Goal: Task Accomplishment & Management: Use online tool/utility

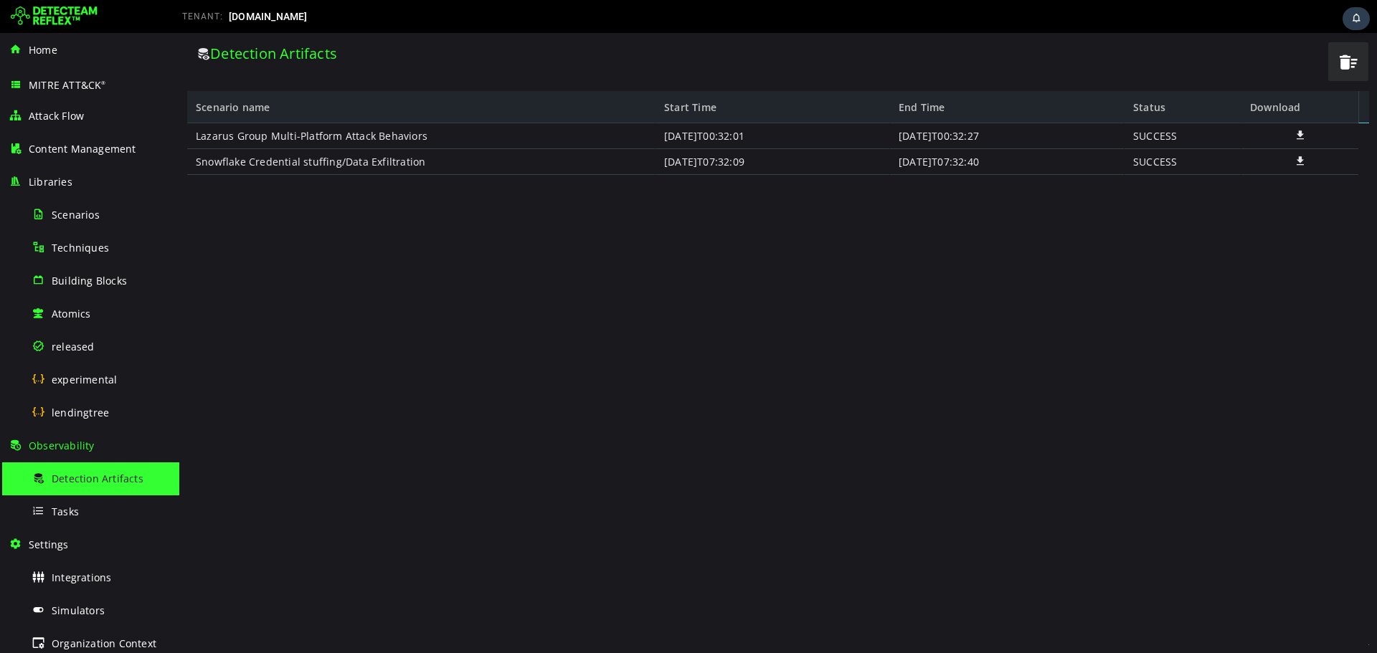
click at [62, 52] on div "Home" at bounding box center [90, 50] width 162 height 33
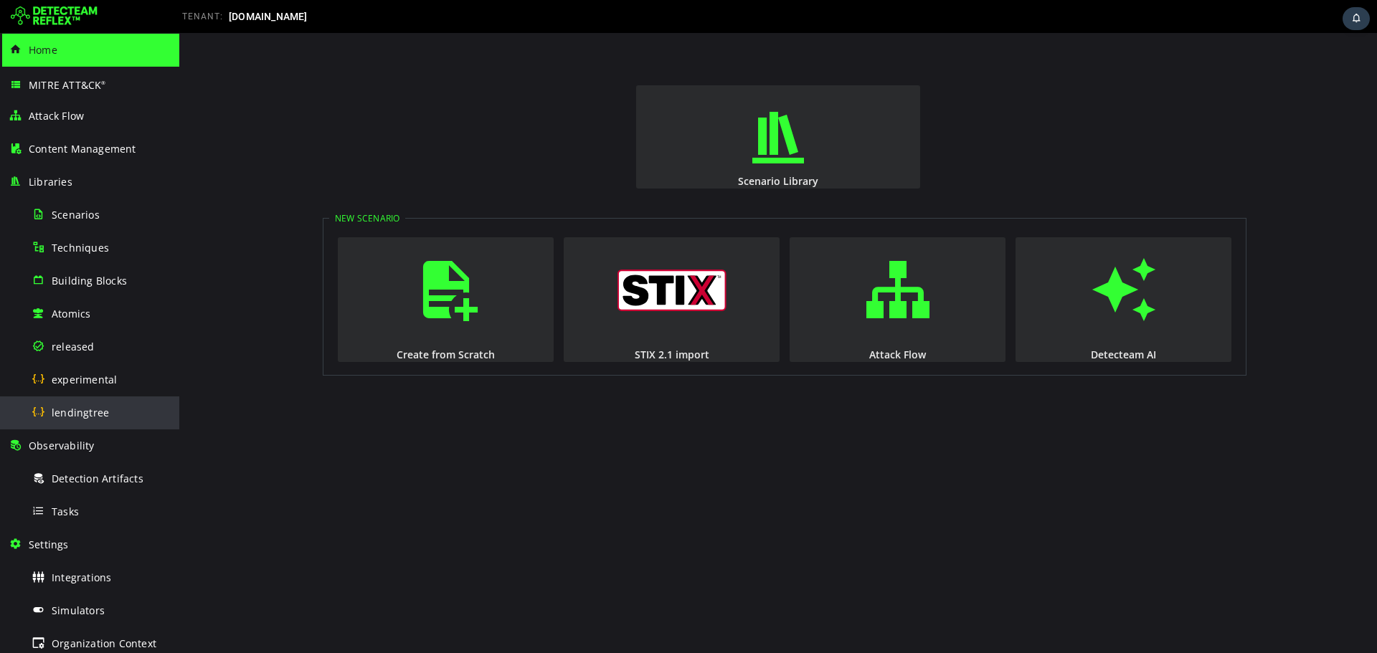
click at [99, 410] on span "lendingtree" at bounding box center [80, 413] width 57 height 14
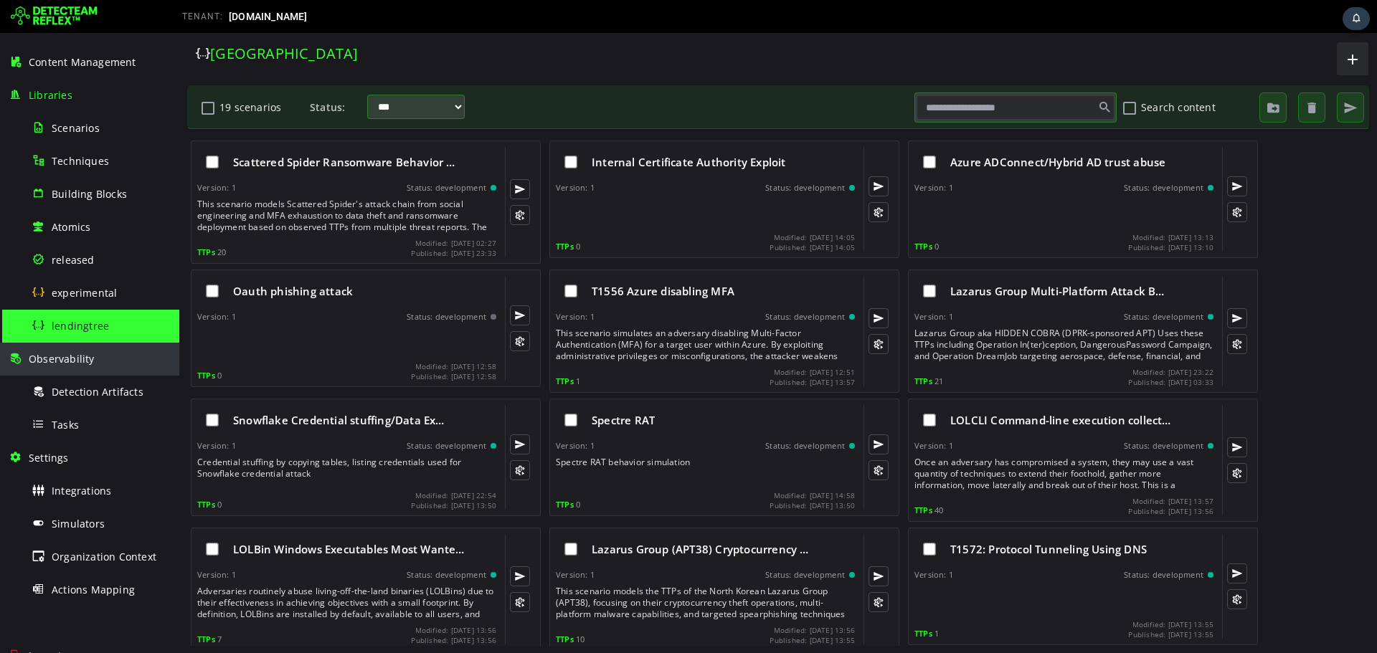
scroll to position [139, 0]
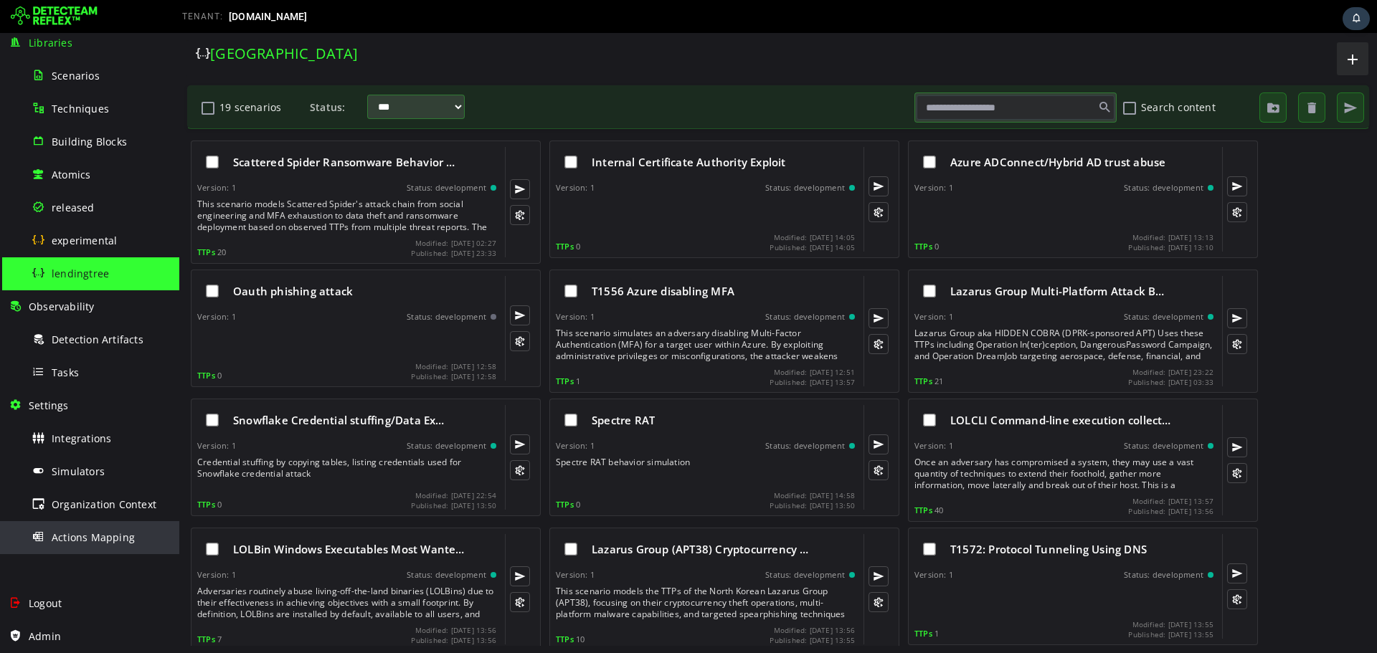
click at [92, 532] on span "Actions Mapping" at bounding box center [93, 538] width 83 height 14
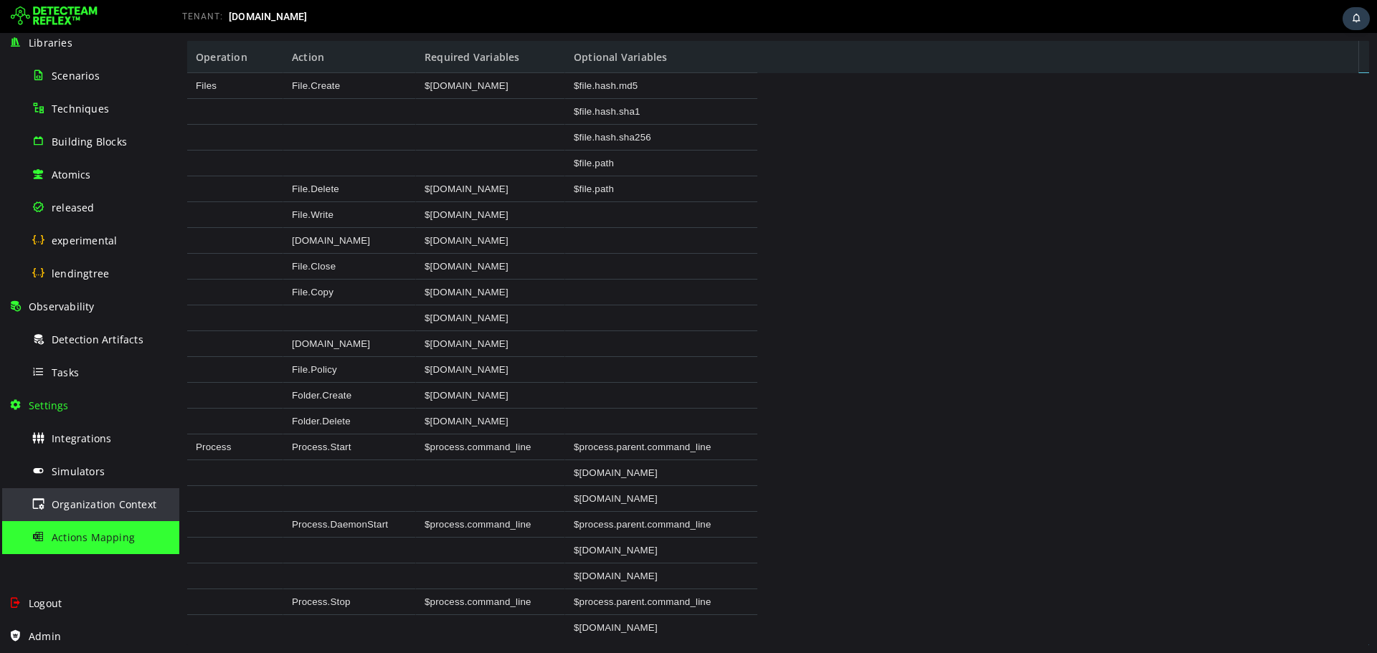
click at [94, 500] on span "Organization Context" at bounding box center [104, 505] width 105 height 14
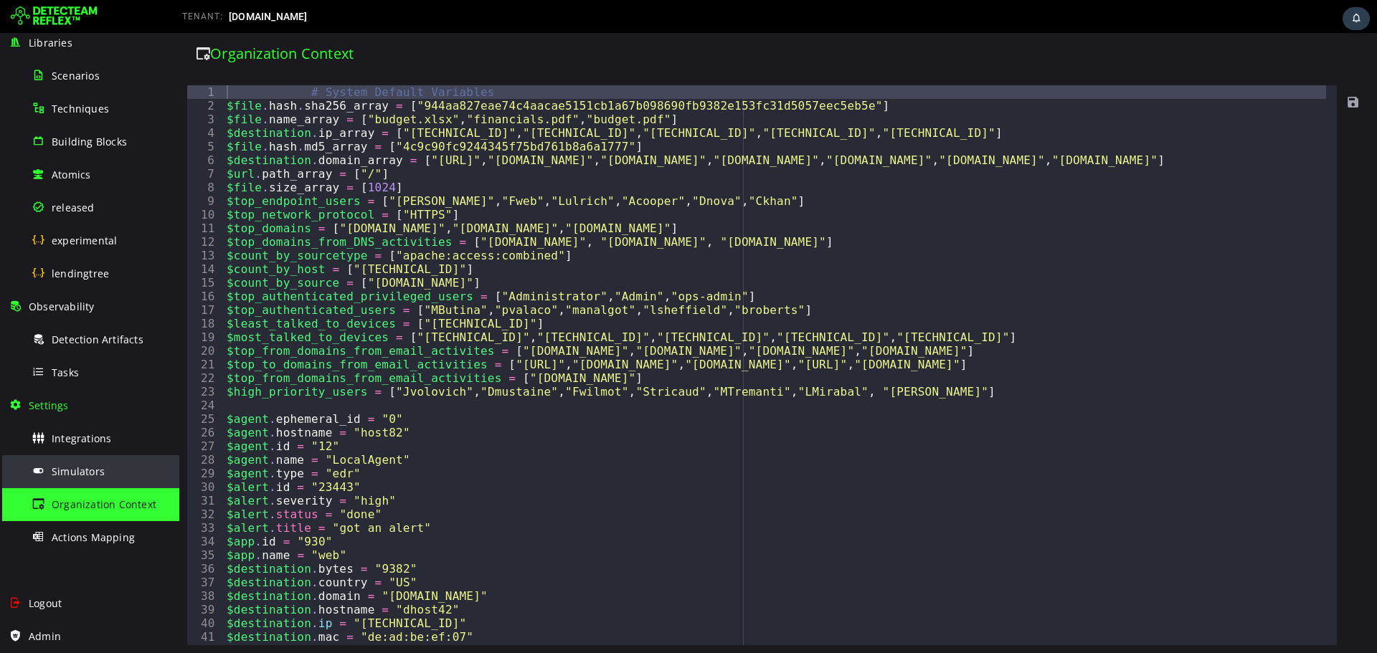
click at [94, 476] on span "Simulators" at bounding box center [78, 472] width 53 height 14
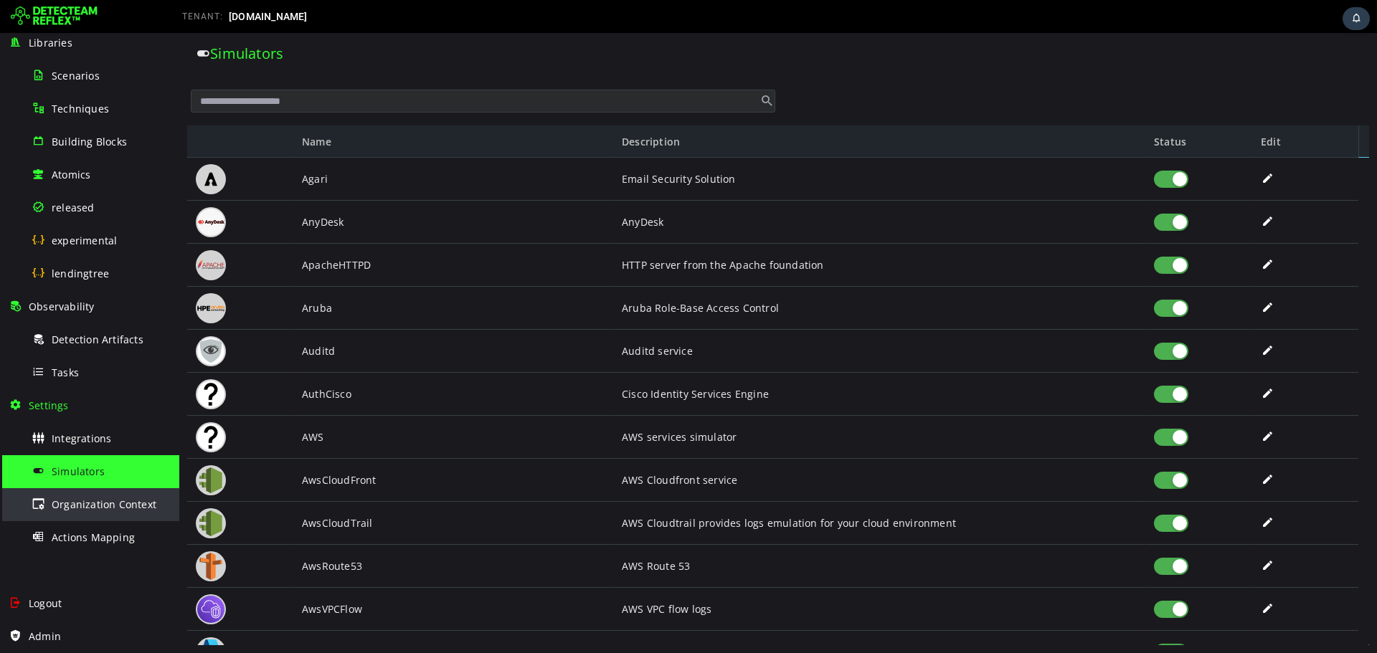
click at [96, 501] on span "Organization Context" at bounding box center [104, 505] width 105 height 14
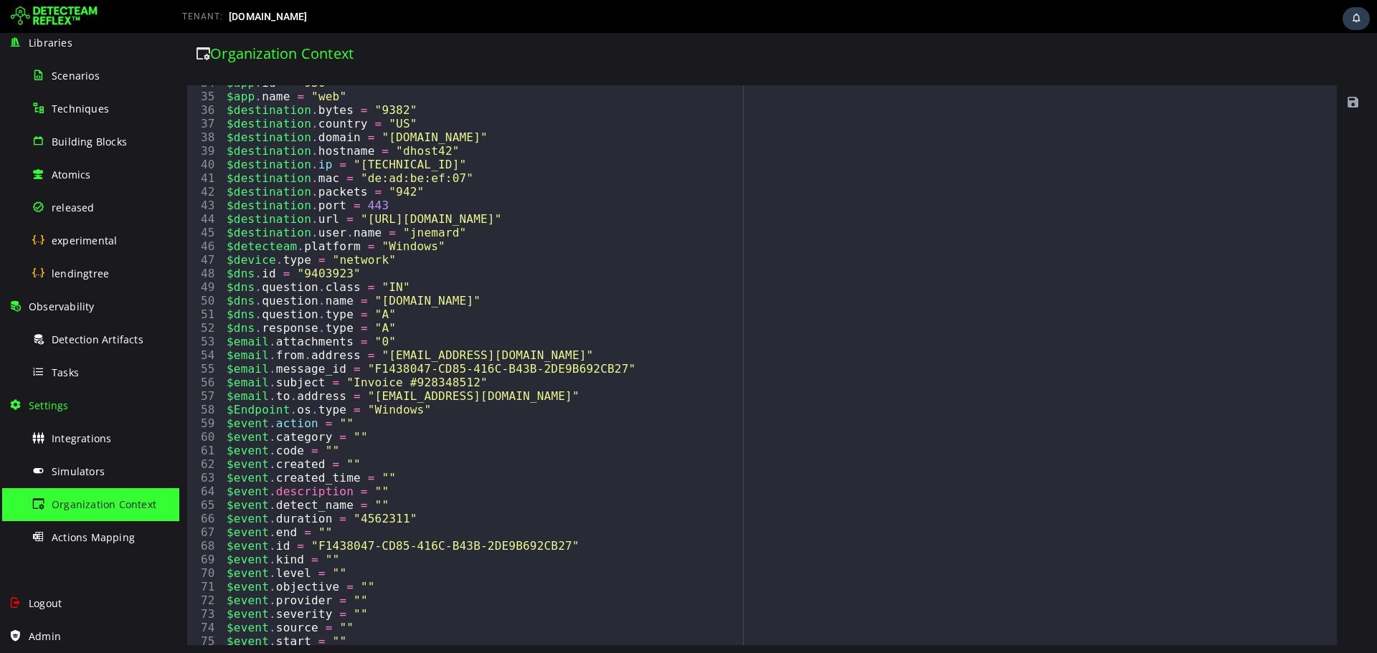
scroll to position [574, 0]
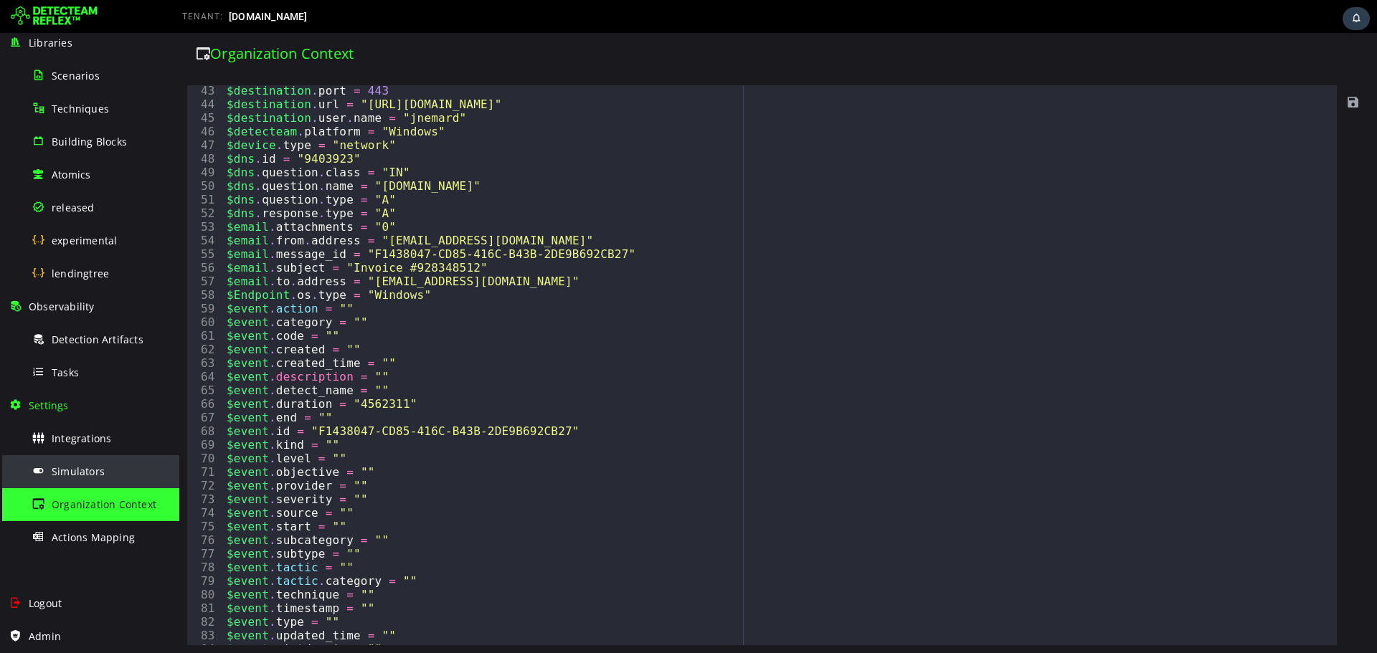
click at [87, 468] on span "Simulators" at bounding box center [78, 472] width 53 height 14
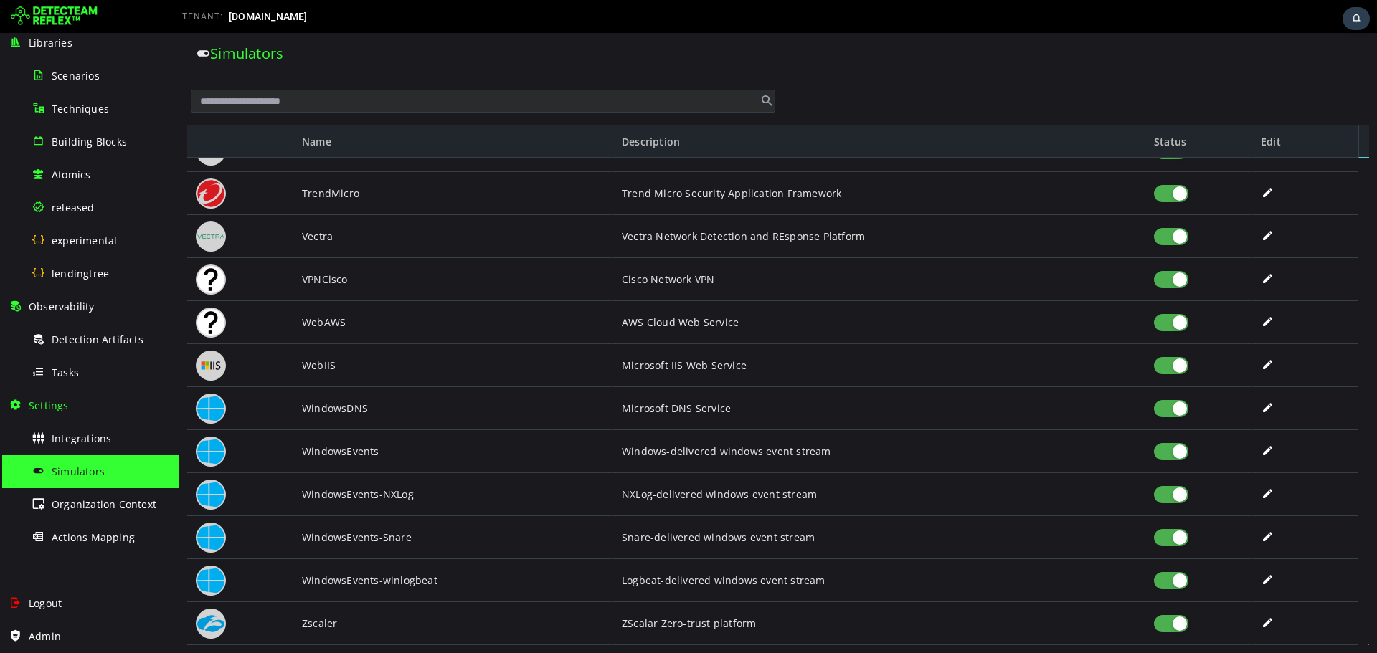
scroll to position [3171, 0]
click at [1182, 627] on div at bounding box center [1171, 623] width 34 height 17
click at [1179, 580] on div at bounding box center [1171, 580] width 34 height 17
click at [1177, 530] on div at bounding box center [1171, 537] width 34 height 17
click at [1183, 283] on div at bounding box center [1171, 279] width 34 height 17
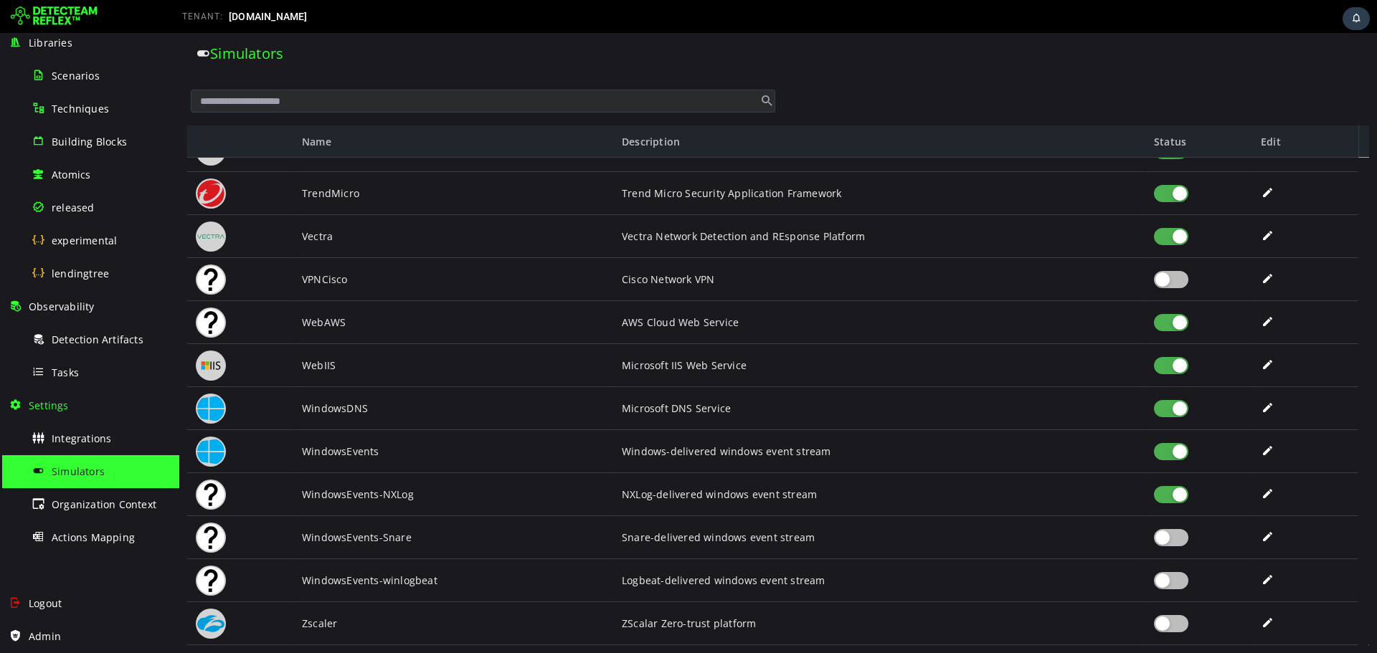
click at [1177, 237] on div at bounding box center [1171, 236] width 34 height 17
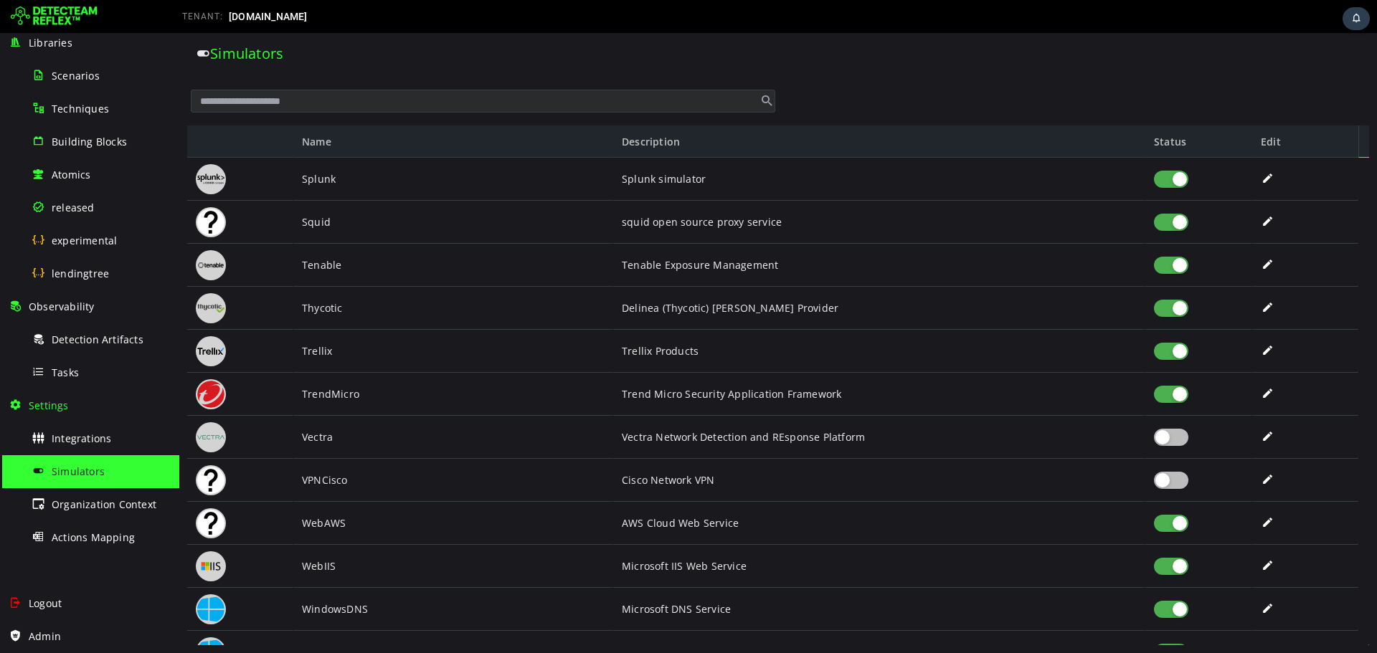
scroll to position [2968, 0]
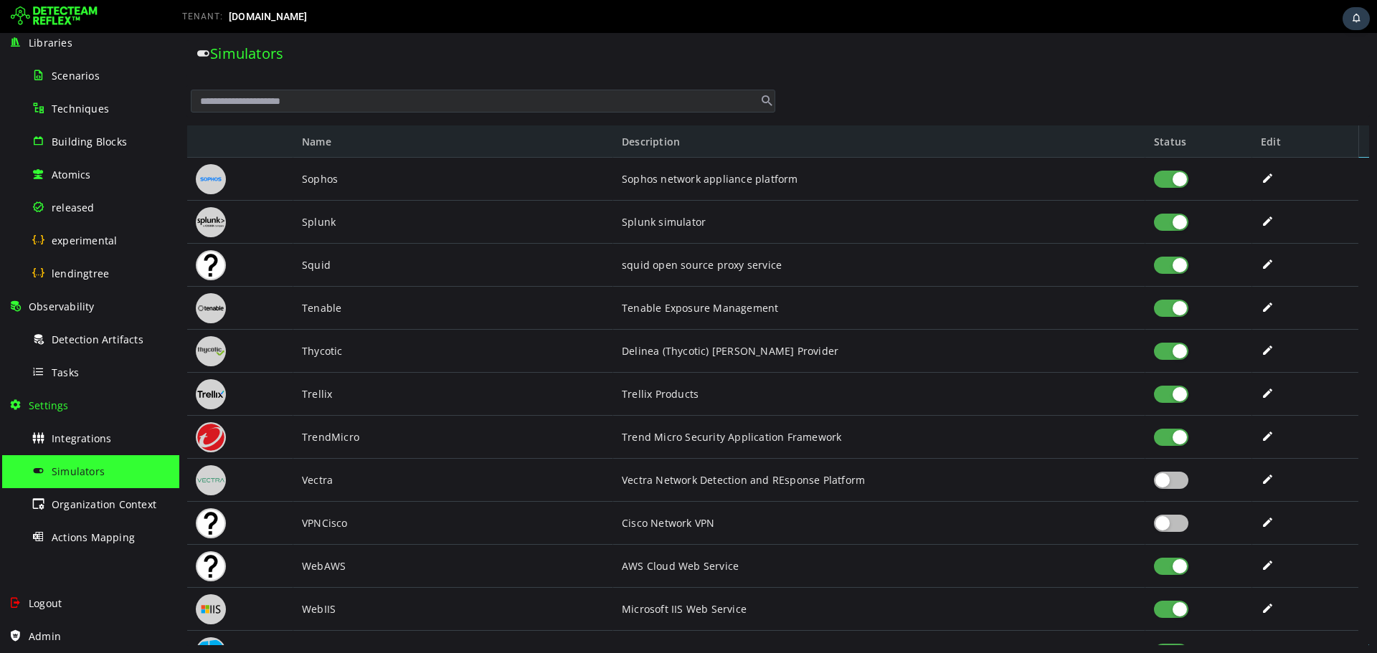
click at [1171, 441] on div at bounding box center [1171, 437] width 34 height 17
click at [1176, 398] on div at bounding box center [1171, 394] width 34 height 17
click at [1179, 357] on div at bounding box center [1171, 351] width 34 height 17
click at [1185, 285] on div at bounding box center [1199, 265] width 107 height 43
click at [1183, 307] on div at bounding box center [1171, 308] width 34 height 17
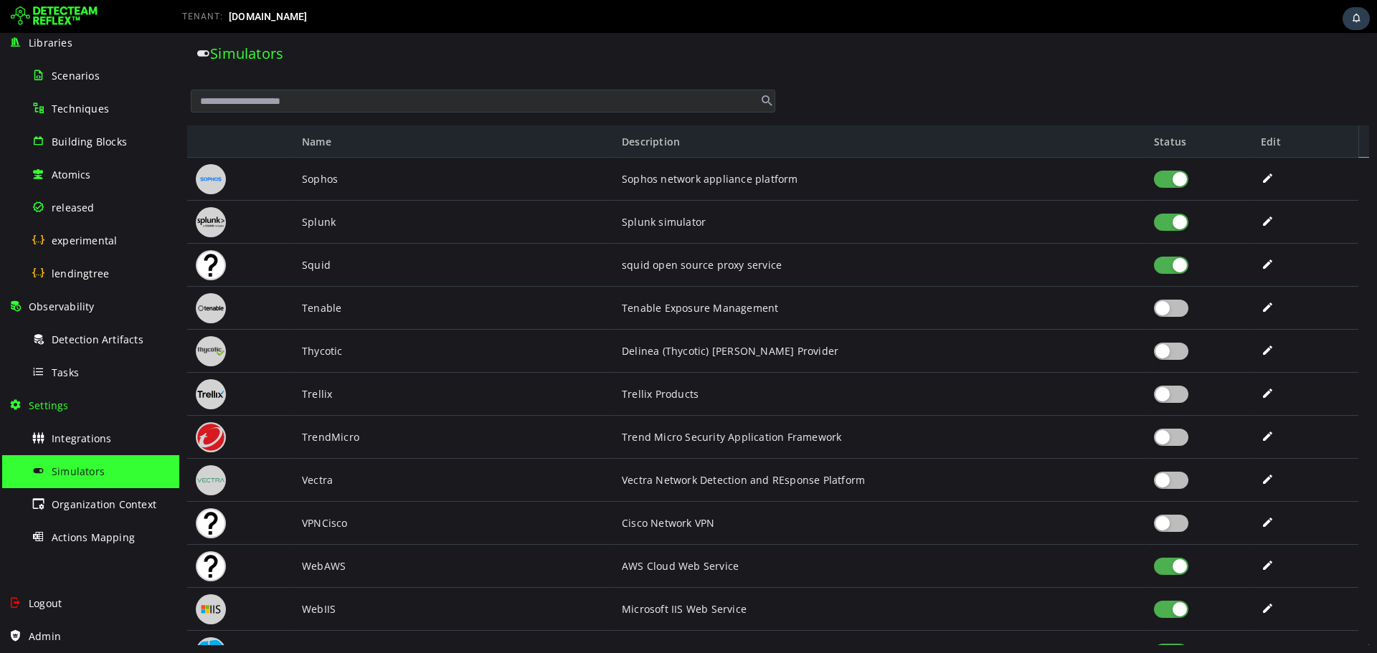
click at [1180, 270] on div at bounding box center [1171, 265] width 34 height 17
click at [1180, 225] on div at bounding box center [1171, 222] width 34 height 17
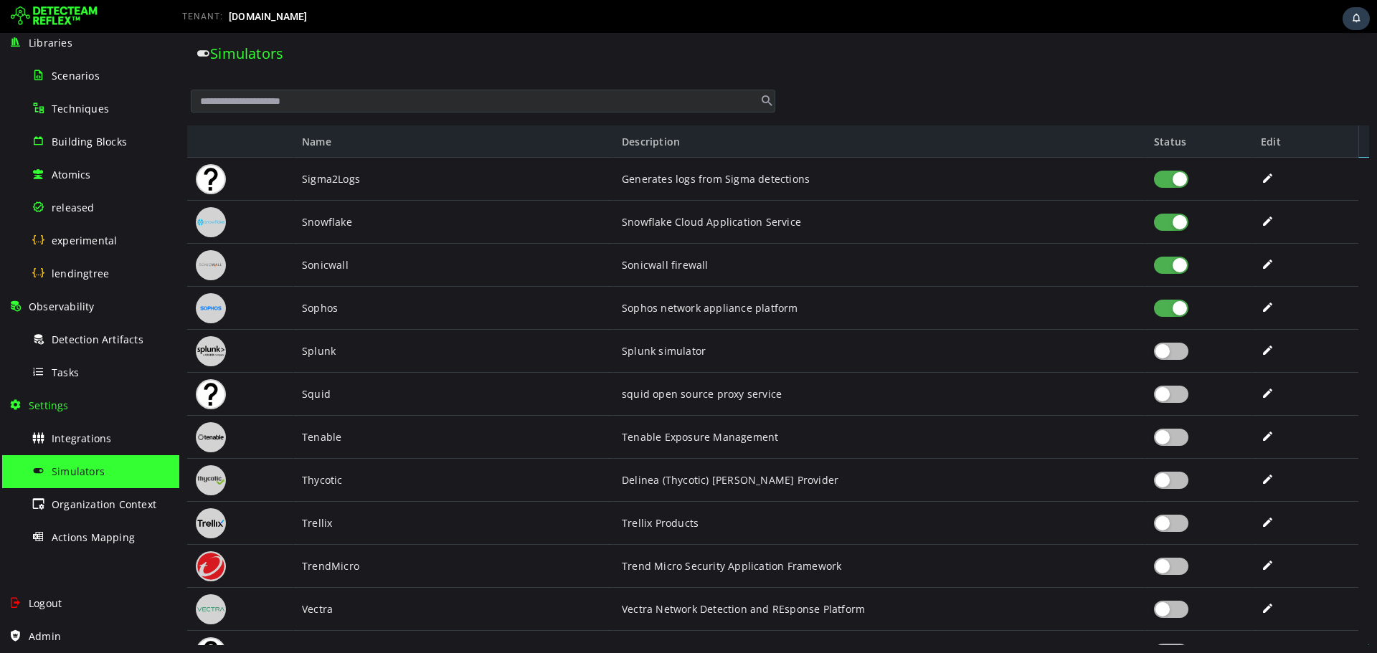
scroll to position [2782, 0]
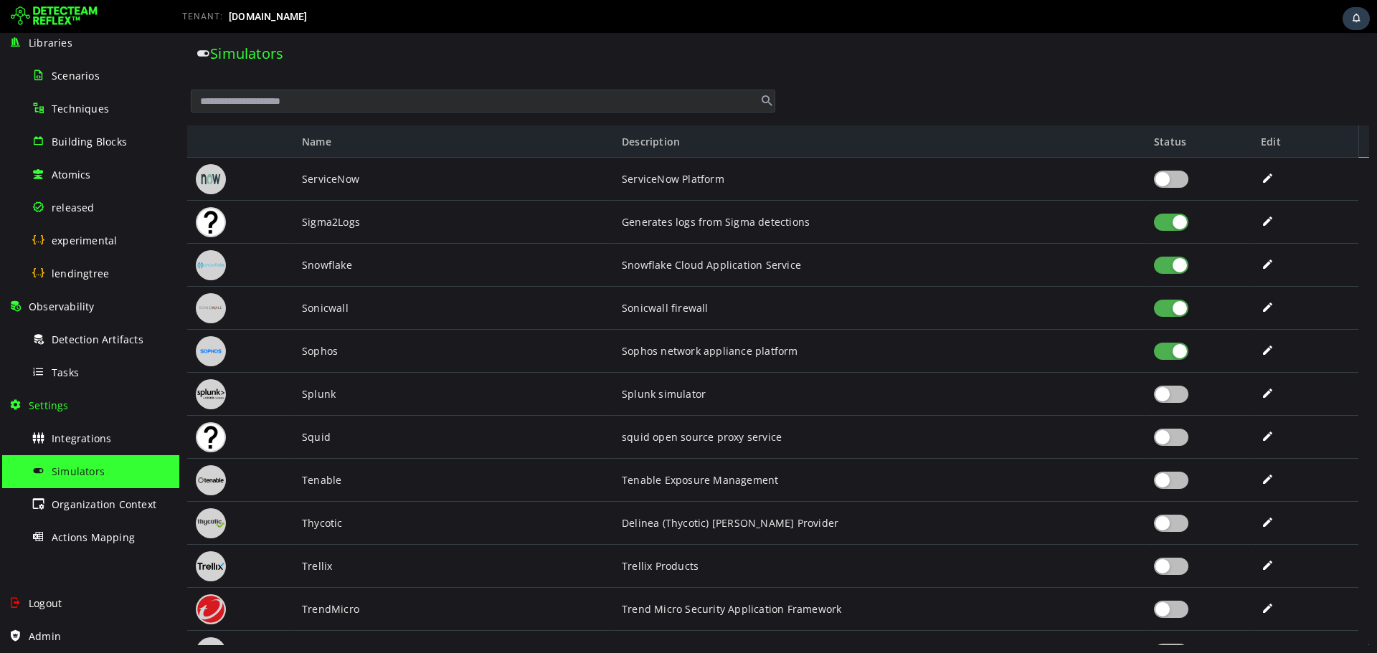
click at [1180, 349] on div at bounding box center [1171, 351] width 34 height 17
click at [1173, 310] on div at bounding box center [1171, 308] width 34 height 17
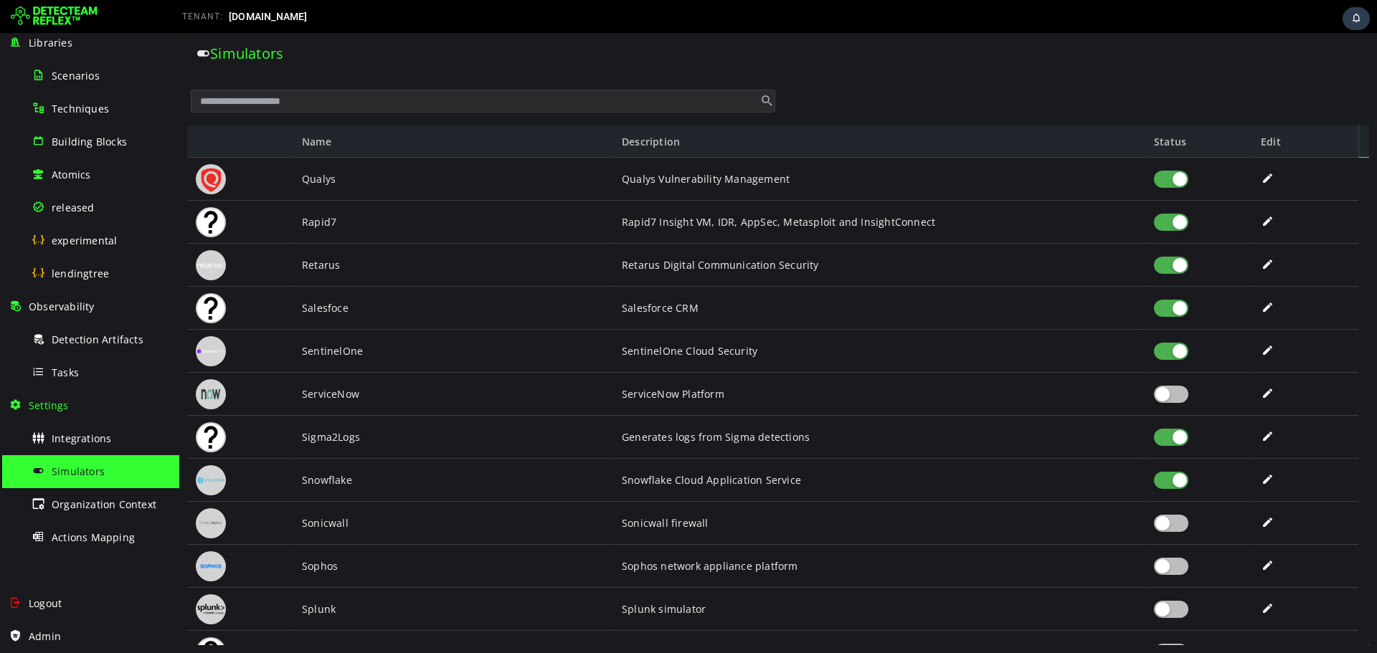
click at [1169, 438] on div at bounding box center [1171, 437] width 34 height 17
click at [1178, 345] on div at bounding box center [1171, 351] width 34 height 17
click at [1176, 265] on div at bounding box center [1171, 265] width 34 height 17
click at [1178, 222] on div at bounding box center [1171, 222] width 34 height 17
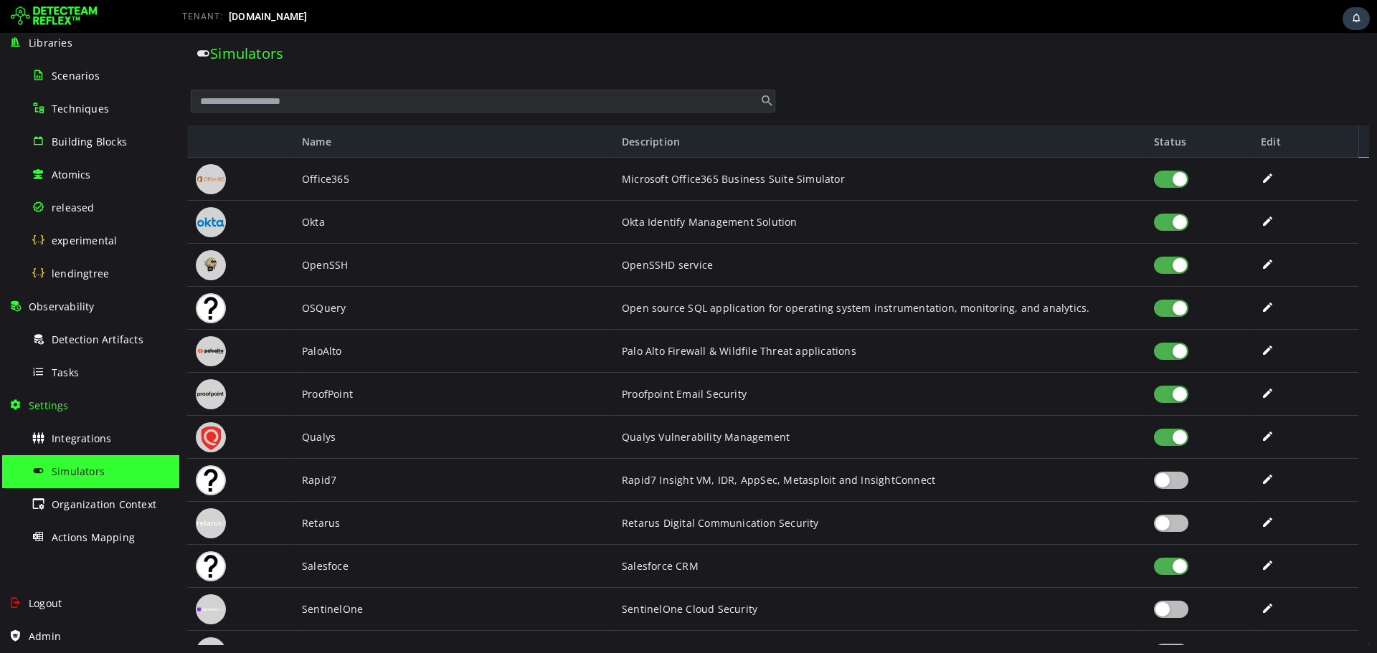
click at [1176, 433] on div at bounding box center [1171, 437] width 34 height 17
click at [1179, 387] on div at bounding box center [1171, 394] width 34 height 17
click at [1175, 315] on div at bounding box center [1171, 308] width 34 height 17
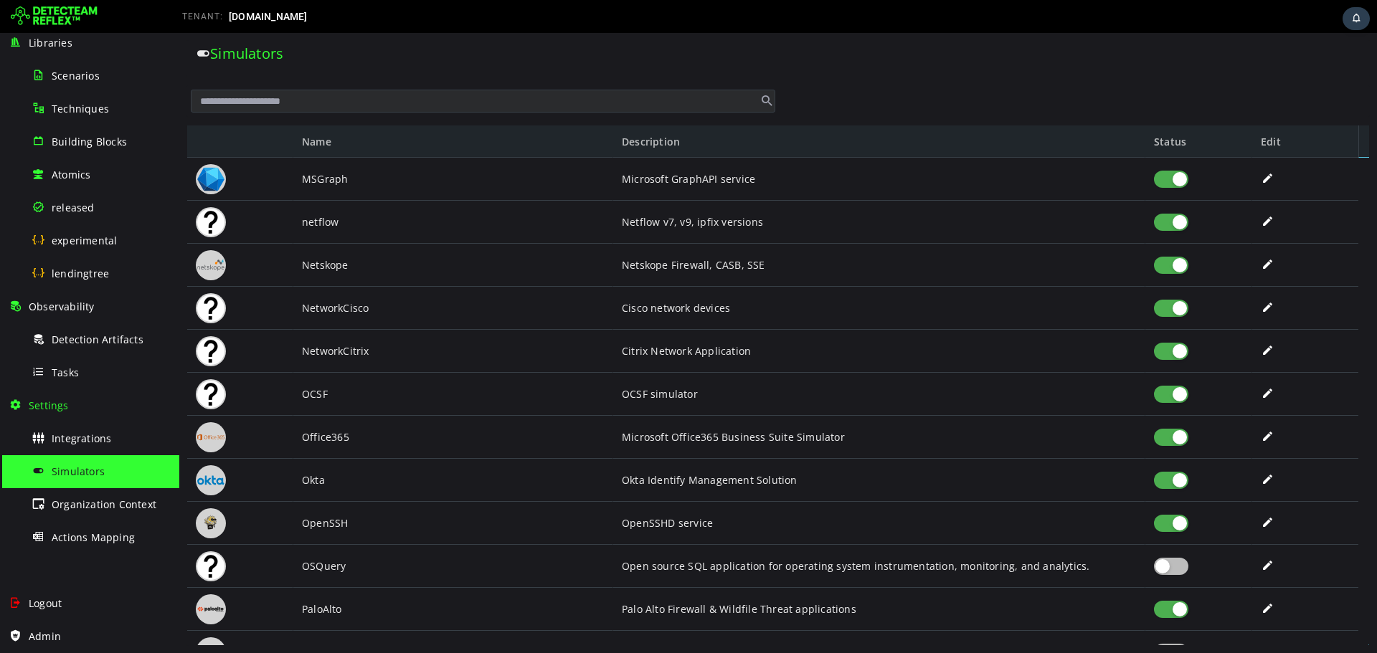
scroll to position [2016, 0]
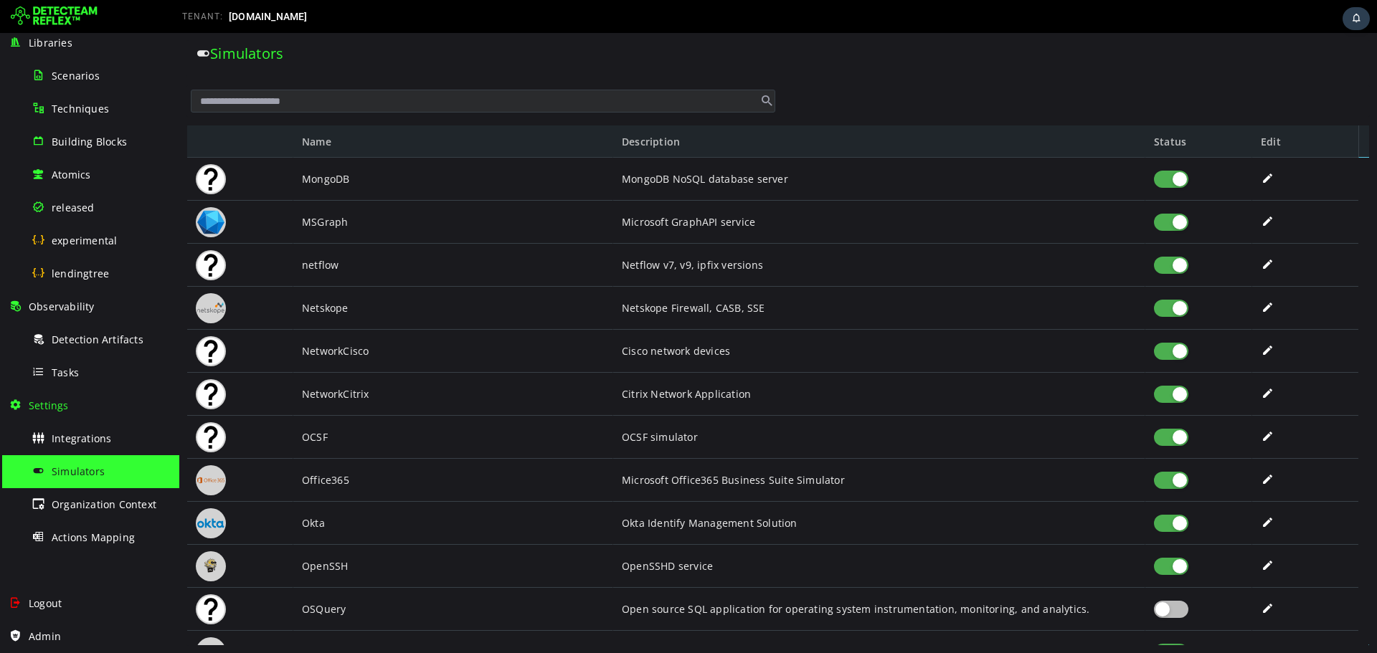
click at [1176, 437] on div at bounding box center [1171, 437] width 34 height 17
click at [1174, 394] on div at bounding box center [1171, 394] width 34 height 17
click at [1180, 313] on div at bounding box center [1171, 308] width 34 height 17
click at [1181, 268] on div at bounding box center [1171, 265] width 34 height 17
click at [1180, 174] on div at bounding box center [1171, 179] width 34 height 17
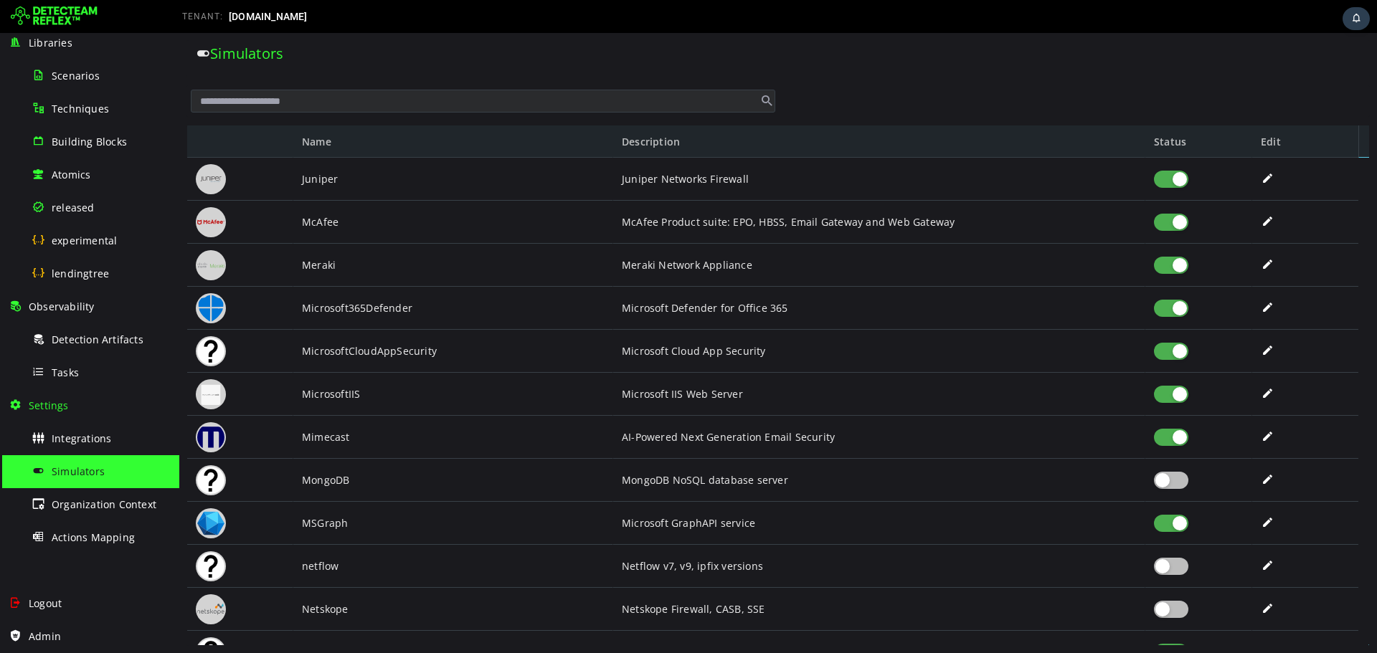
scroll to position [1695, 0]
click at [1174, 435] on div at bounding box center [1171, 437] width 34 height 17
click at [1179, 265] on div at bounding box center [1171, 265] width 34 height 17
click at [1180, 225] on div at bounding box center [1171, 222] width 34 height 17
click at [1180, 181] on div at bounding box center [1171, 179] width 34 height 17
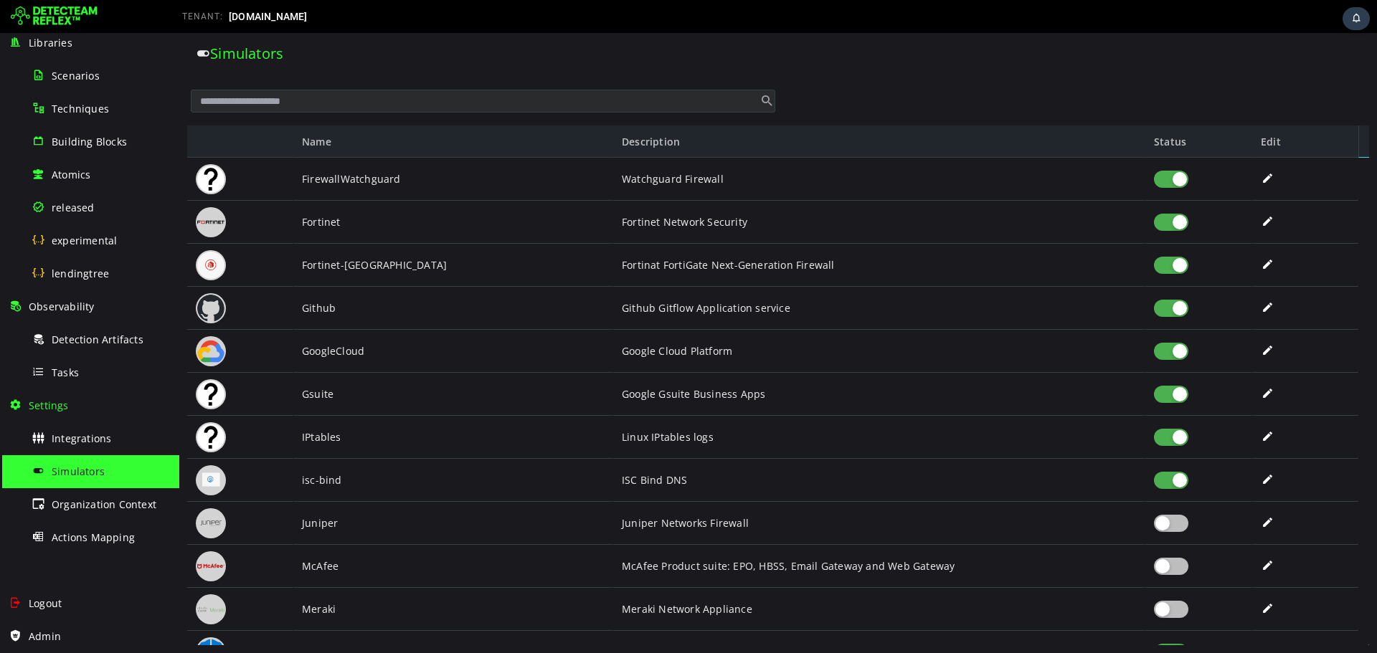
scroll to position [1346, 0]
click at [1176, 477] on div at bounding box center [1171, 480] width 34 height 17
click at [1183, 394] on div at bounding box center [1171, 394] width 34 height 17
click at [1179, 353] on div at bounding box center [1171, 351] width 34 height 17
click at [1180, 185] on div at bounding box center [1171, 179] width 34 height 17
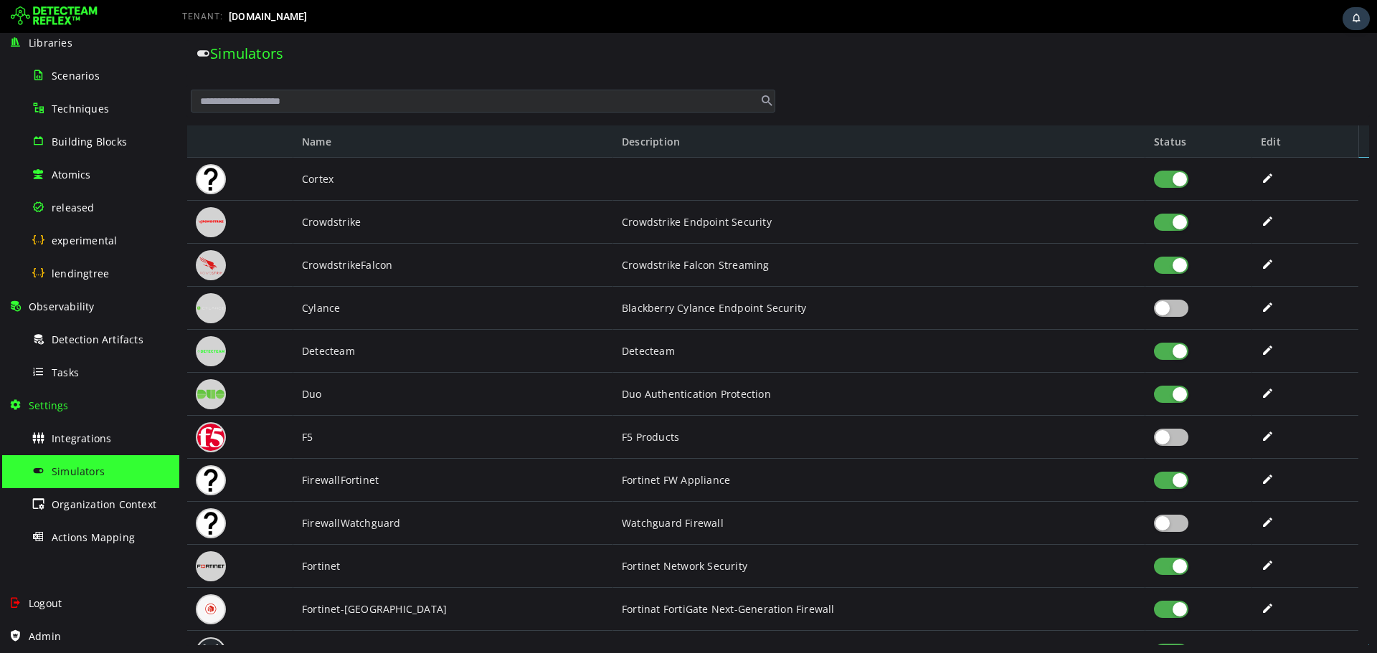
scroll to position [912, 0]
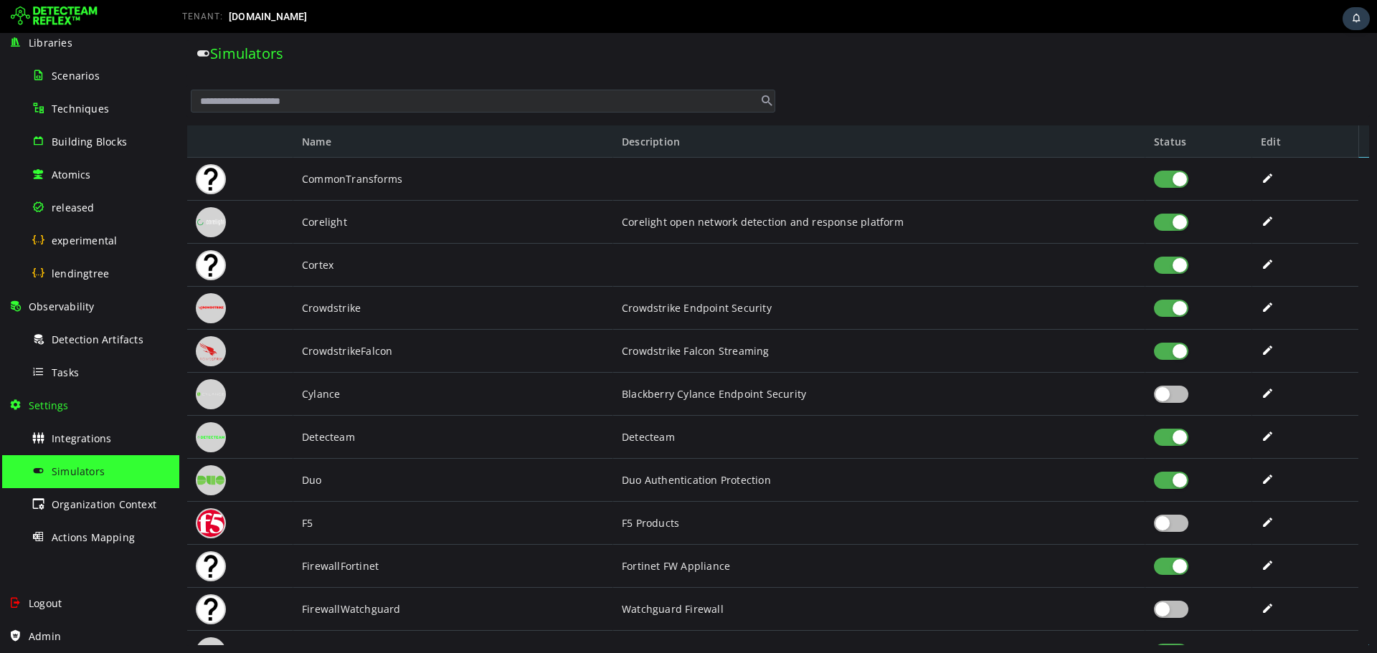
click at [1174, 355] on div at bounding box center [1171, 351] width 34 height 17
click at [1179, 308] on div at bounding box center [1171, 308] width 34 height 17
click at [1179, 218] on div at bounding box center [1171, 222] width 34 height 17
click at [1178, 176] on div at bounding box center [1171, 179] width 34 height 17
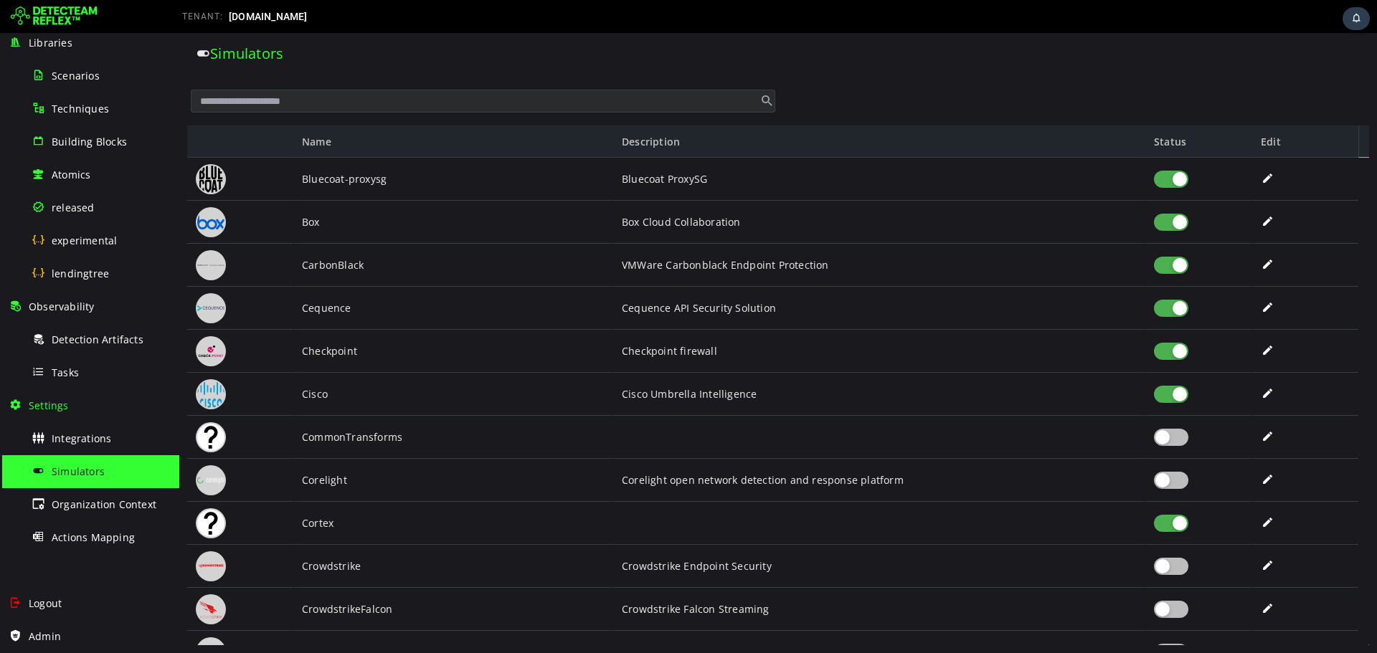
scroll to position [563, 0]
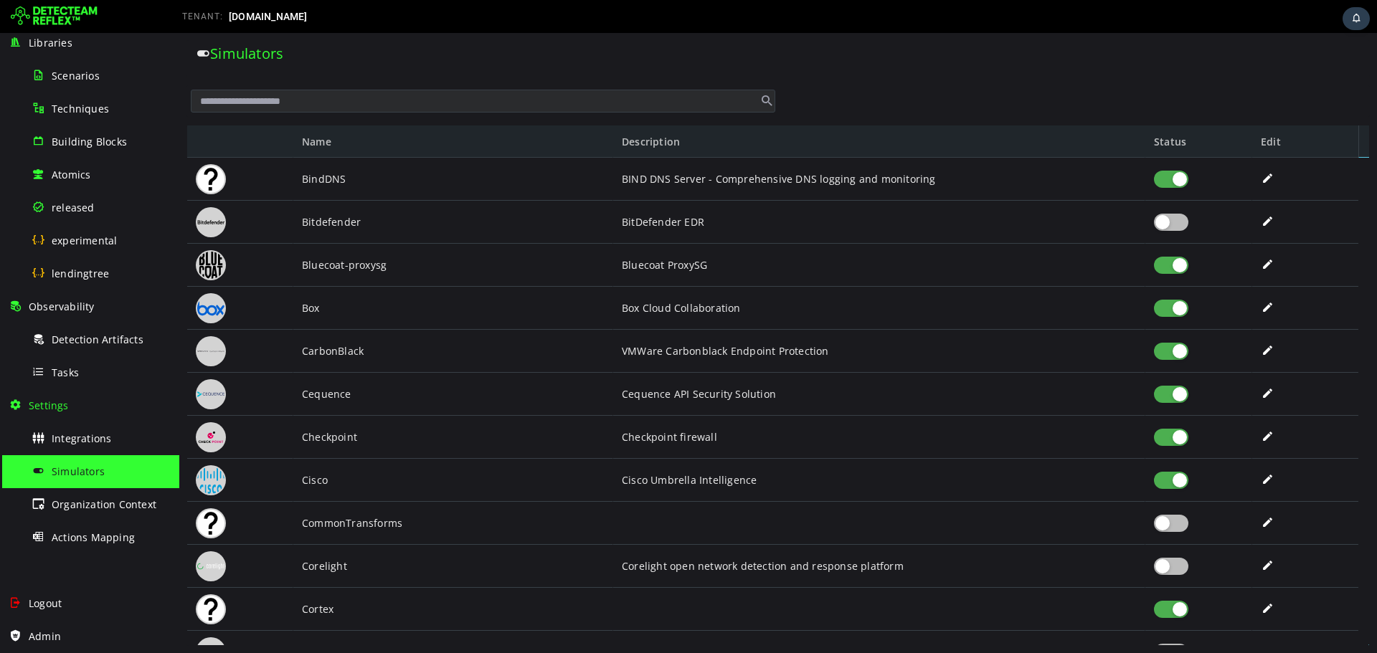
click at [1184, 433] on div at bounding box center [1171, 437] width 34 height 17
click at [1180, 389] on div at bounding box center [1171, 394] width 34 height 17
click at [1179, 354] on div at bounding box center [1171, 351] width 34 height 17
click at [1179, 300] on div at bounding box center [1171, 308] width 34 height 17
click at [1181, 270] on div at bounding box center [1171, 265] width 34 height 17
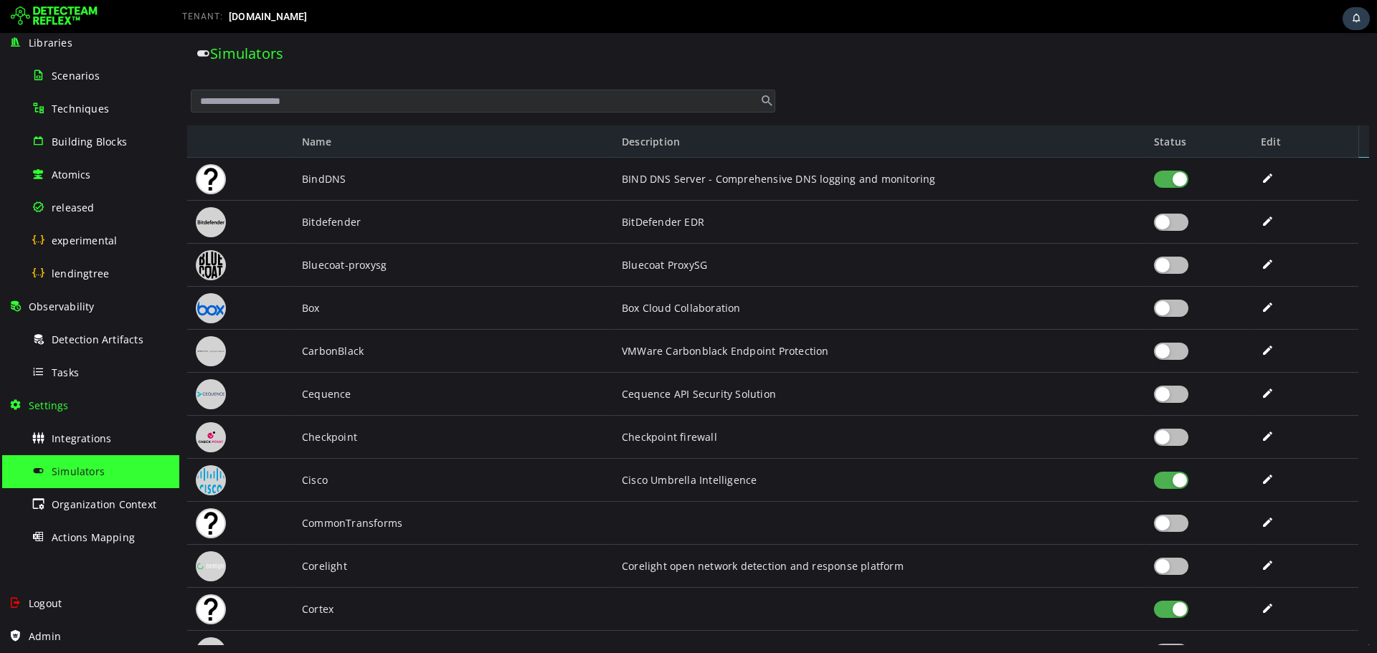
click at [1179, 179] on div at bounding box center [1171, 179] width 34 height 17
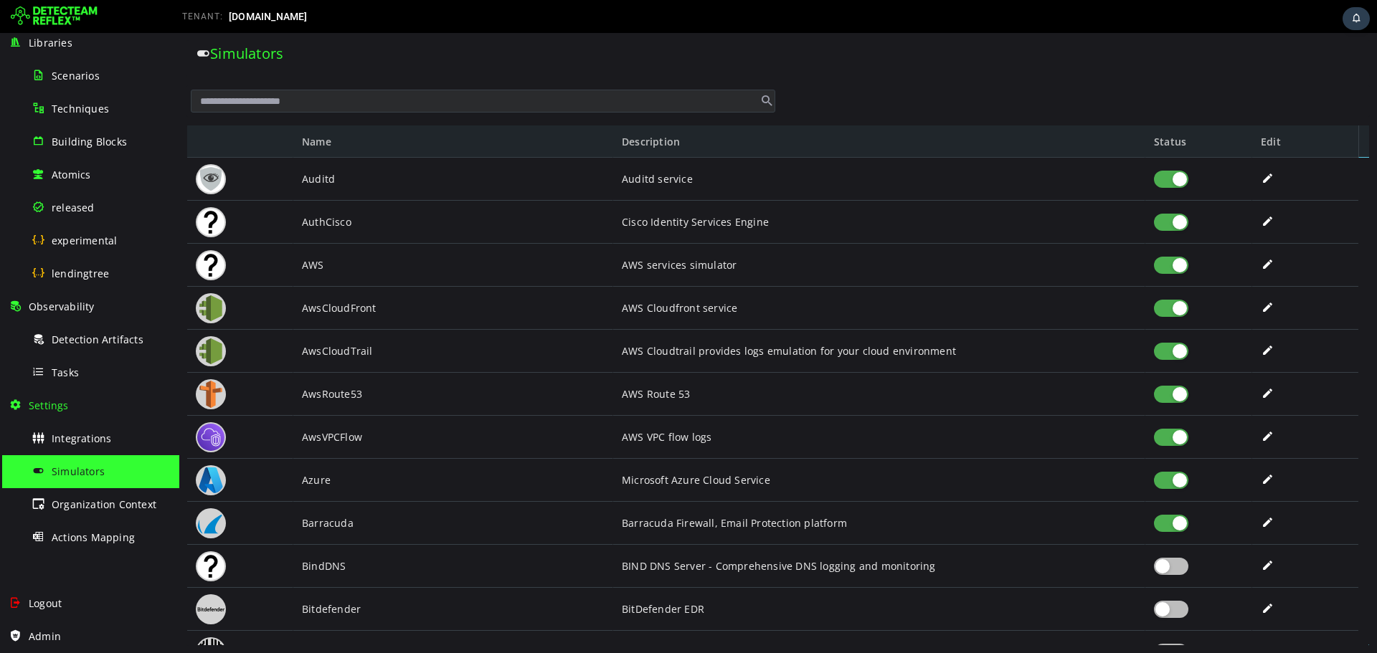
scroll to position [164, 0]
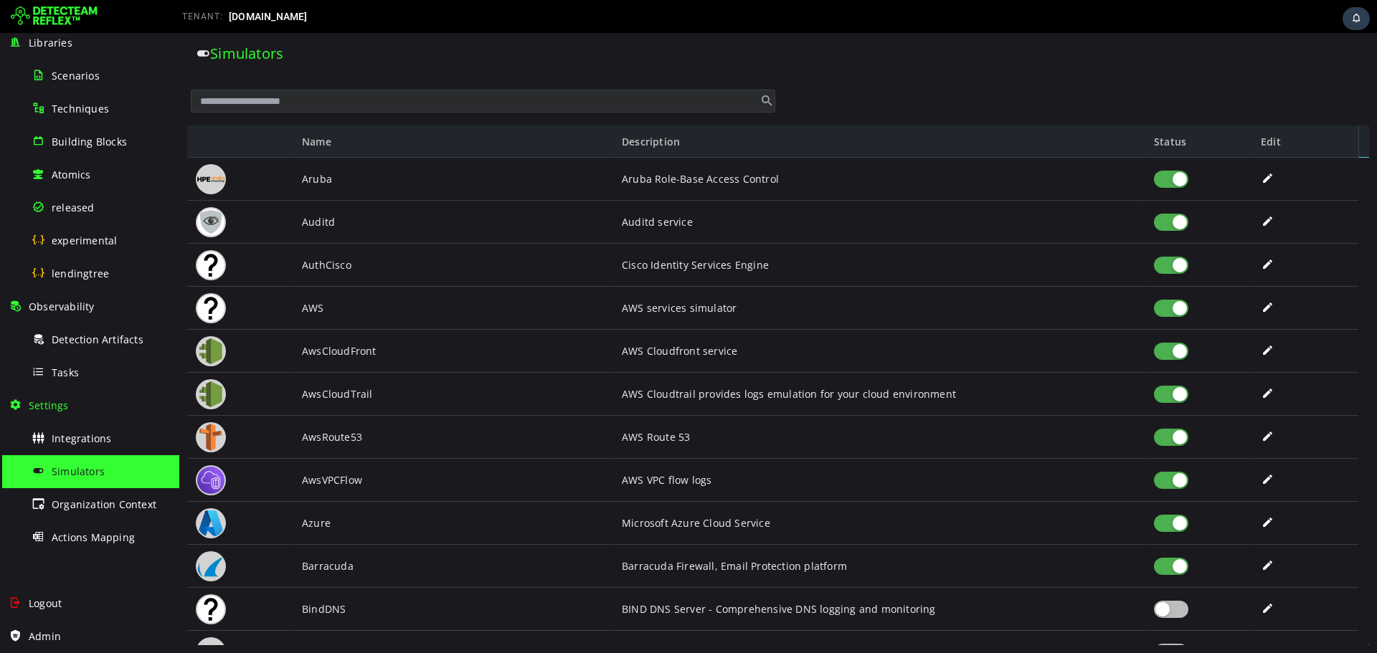
click at [1179, 553] on div at bounding box center [1199, 566] width 107 height 43
click at [1179, 267] on div at bounding box center [1171, 265] width 34 height 17
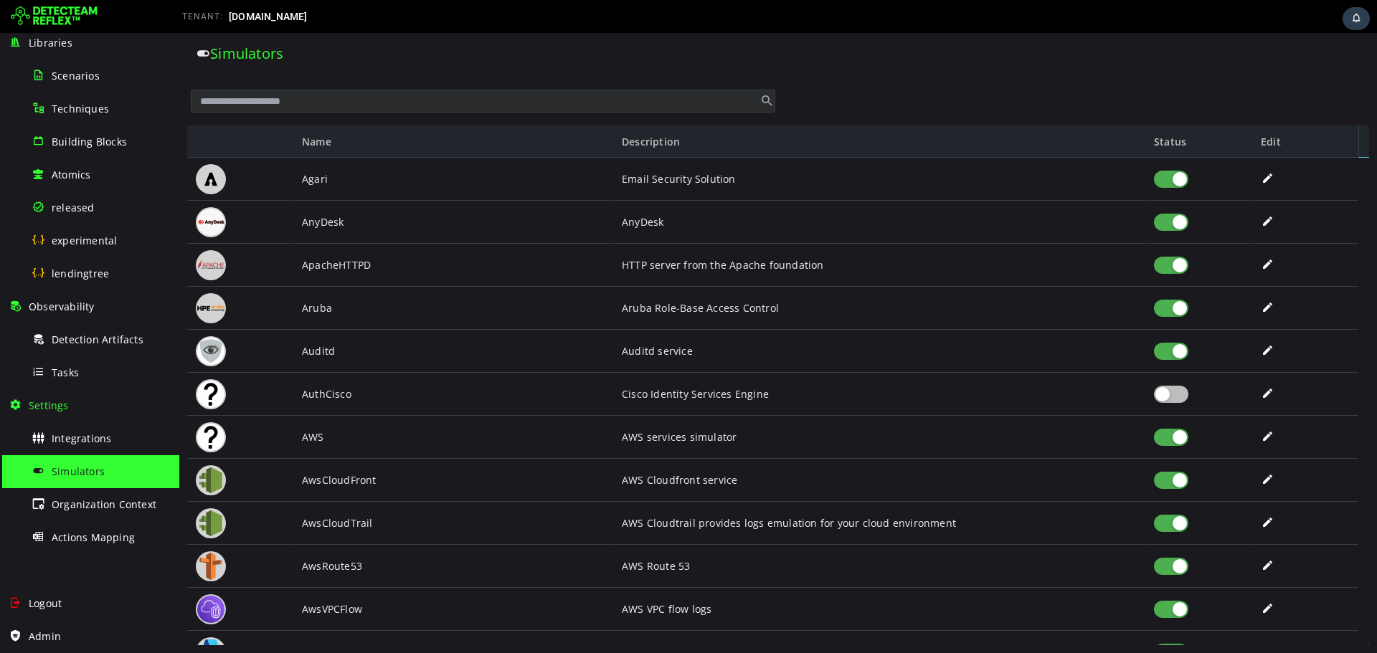
scroll to position [0, 0]
click at [1171, 225] on div at bounding box center [1171, 222] width 34 height 17
click at [1172, 174] on div at bounding box center [1171, 179] width 34 height 17
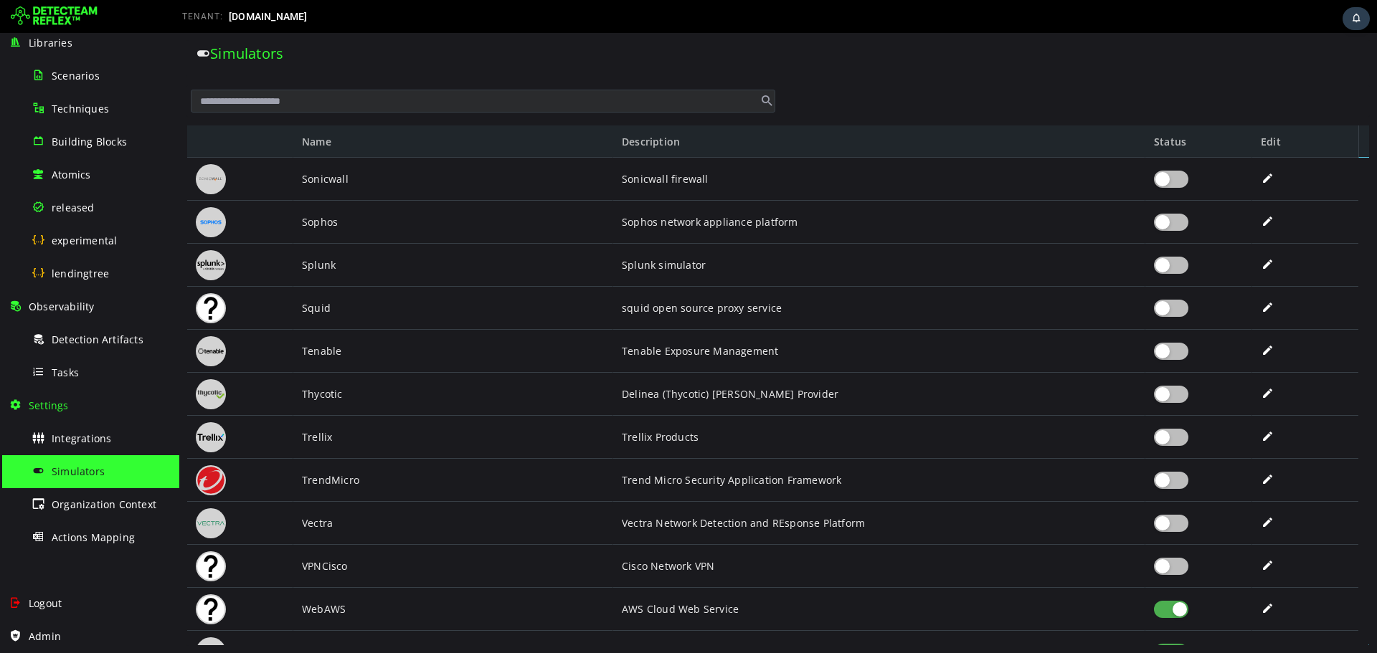
scroll to position [3171, 0]
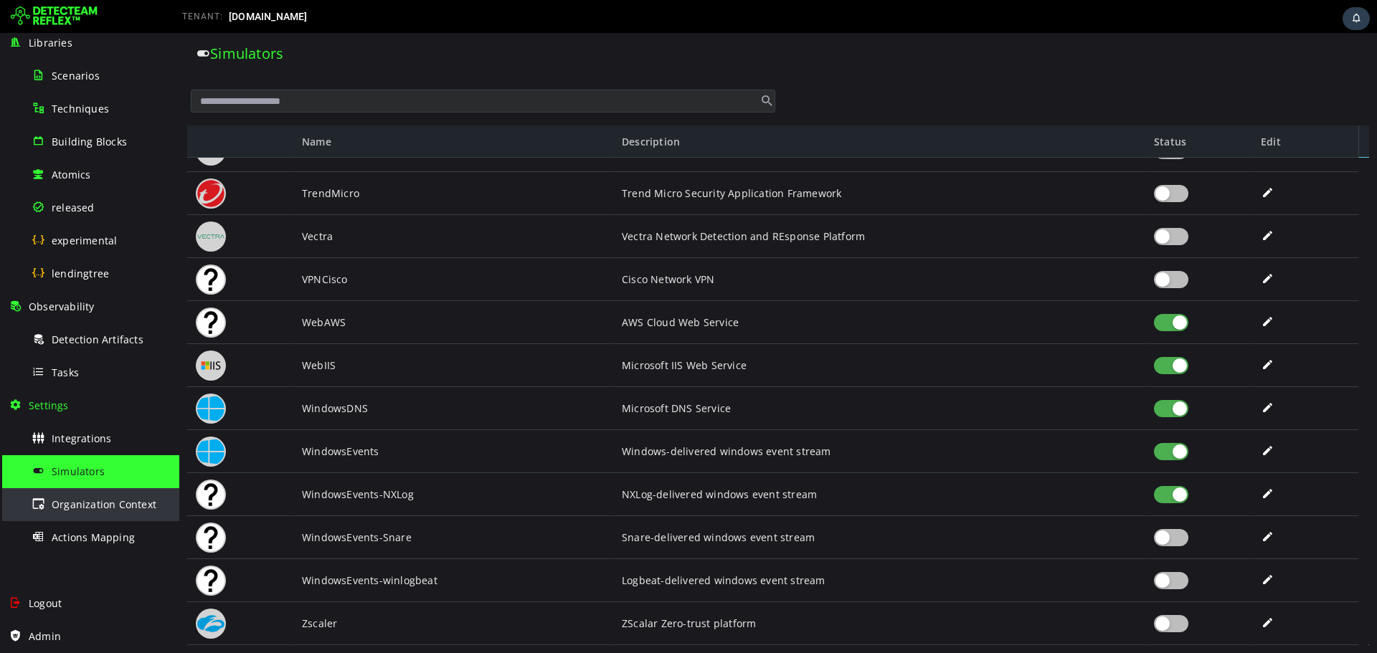
click at [103, 511] on div "Organization Context" at bounding box center [101, 505] width 139 height 32
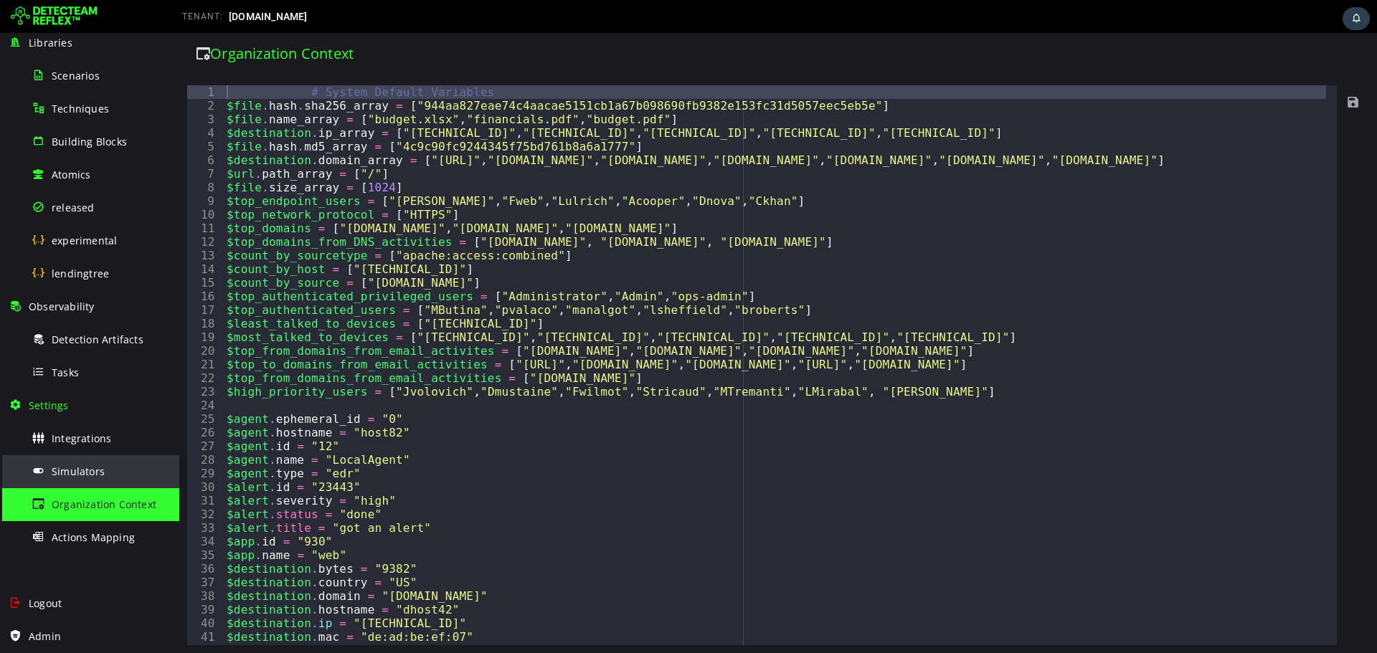
click at [77, 476] on span "Simulators" at bounding box center [78, 472] width 53 height 14
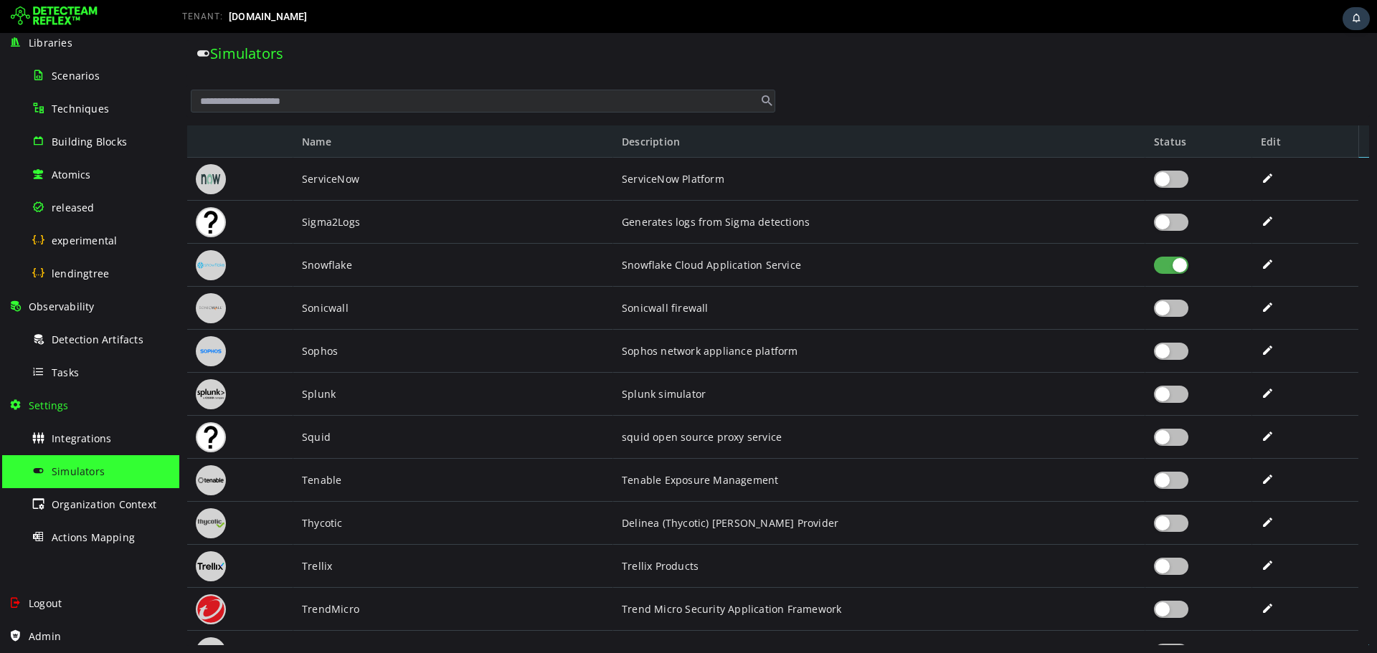
scroll to position [3171, 0]
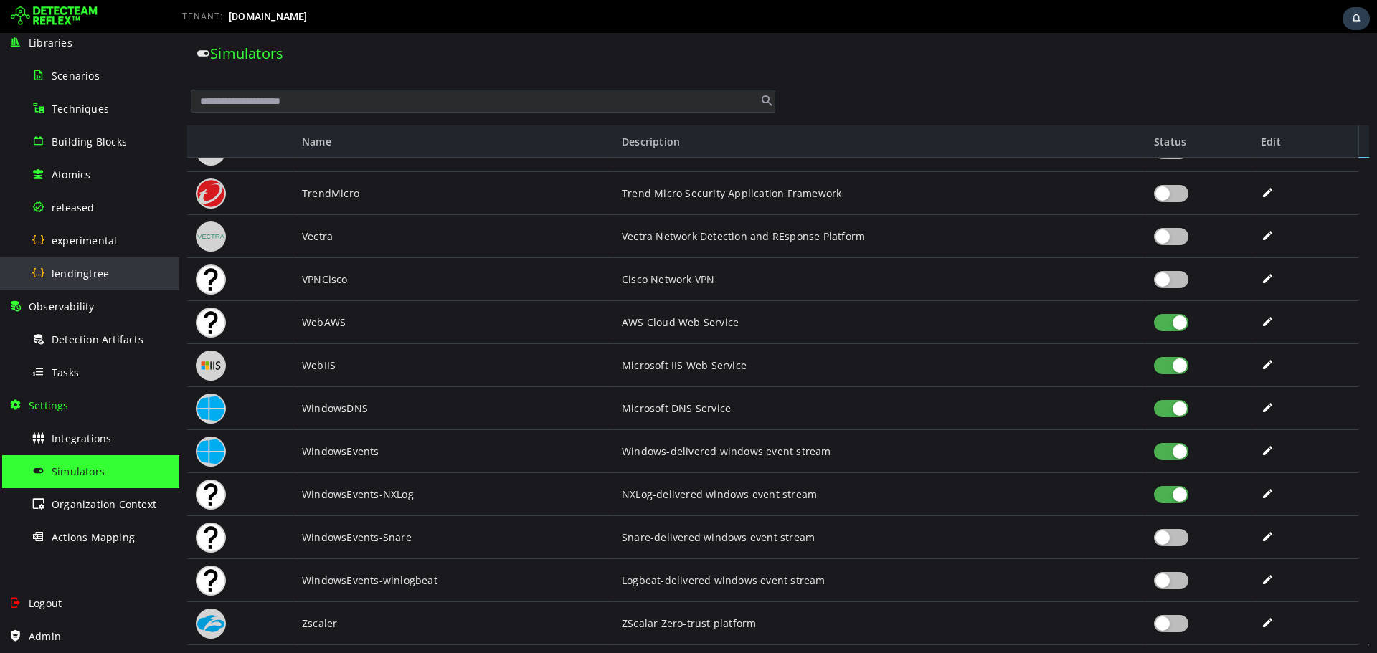
click at [86, 270] on span "lendingtree" at bounding box center [80, 274] width 57 height 14
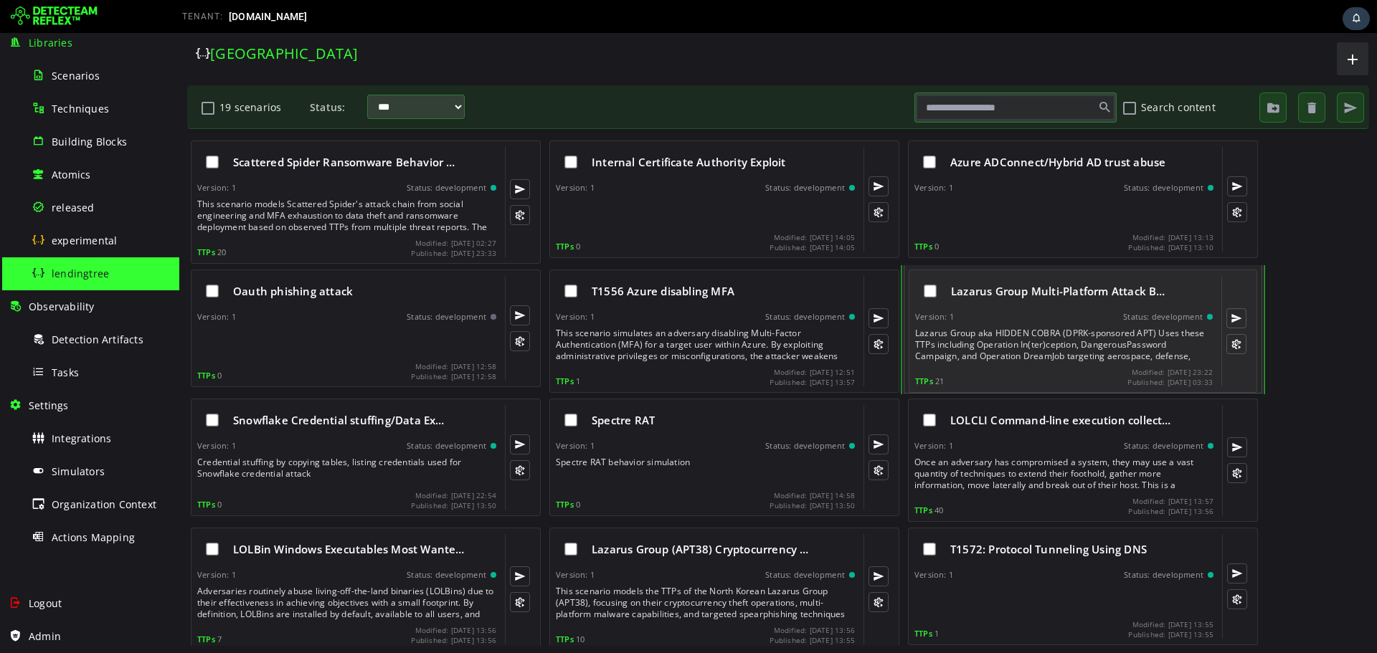
click at [984, 320] on div "Version: 1 Status: development" at bounding box center [1064, 317] width 298 height 10
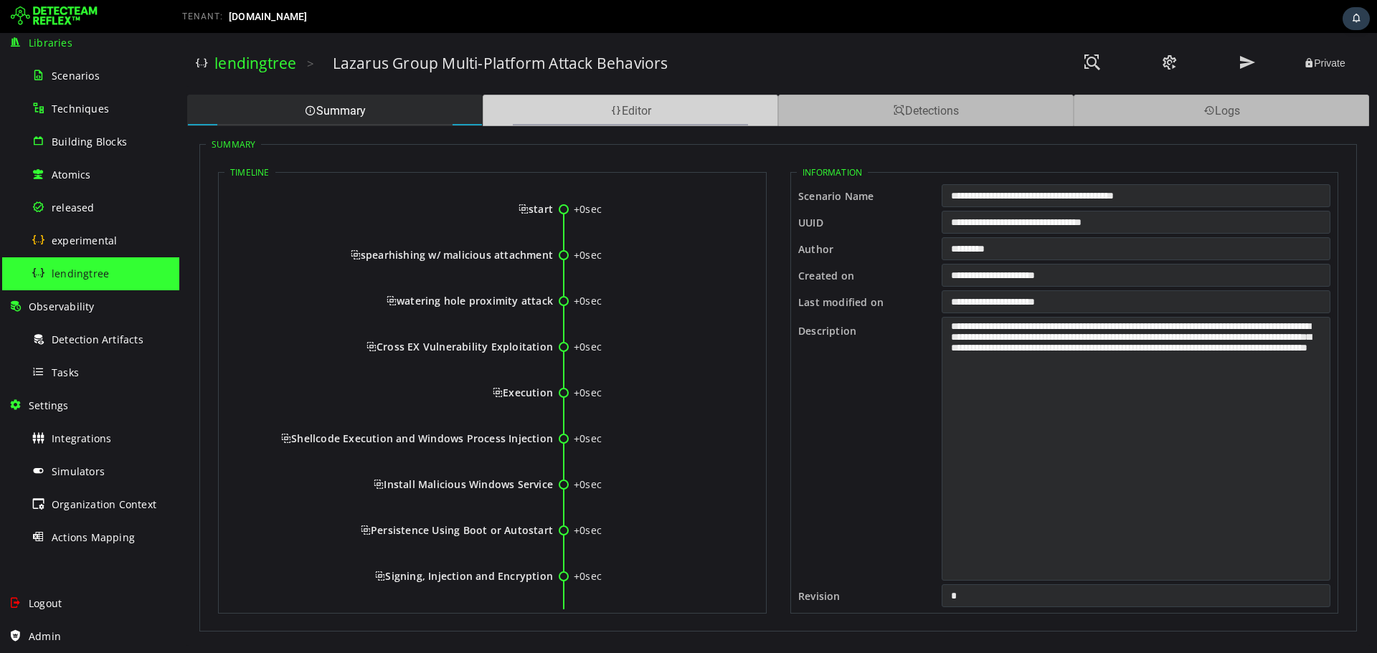
click at [647, 114] on div "Editor" at bounding box center [631, 111] width 296 height 32
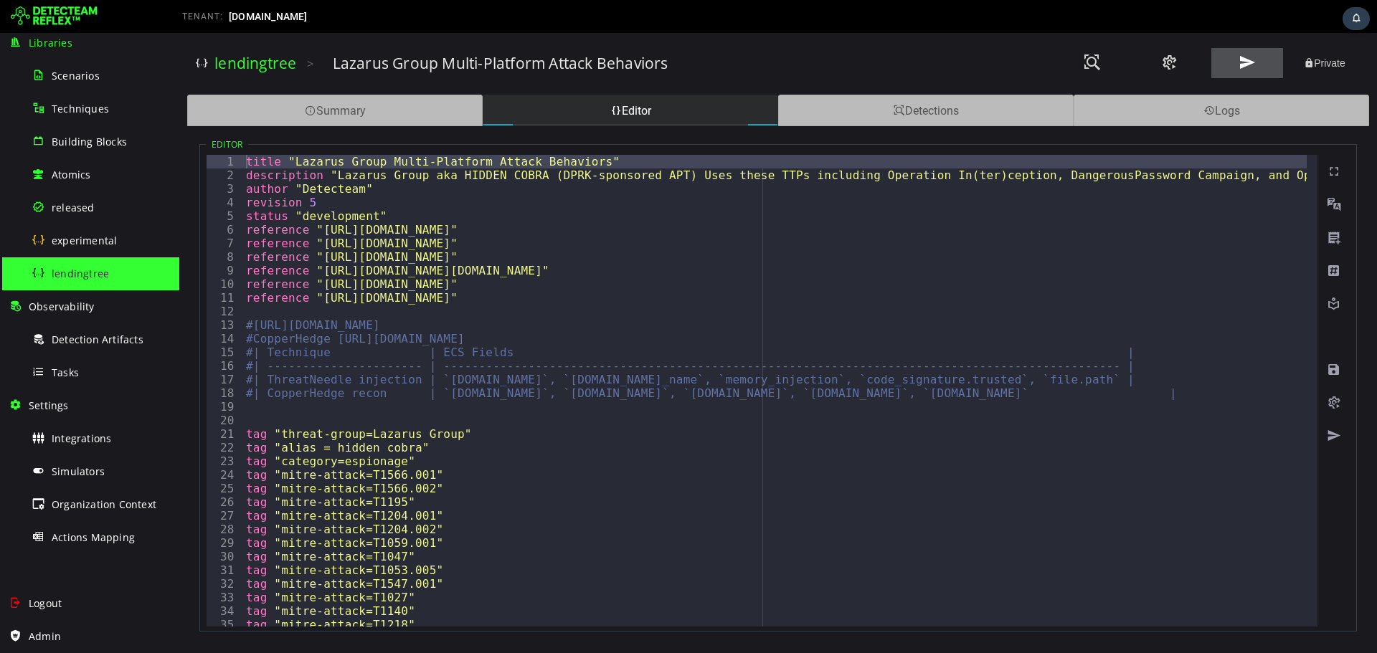
click at [1254, 67] on span at bounding box center [1247, 62] width 17 height 19
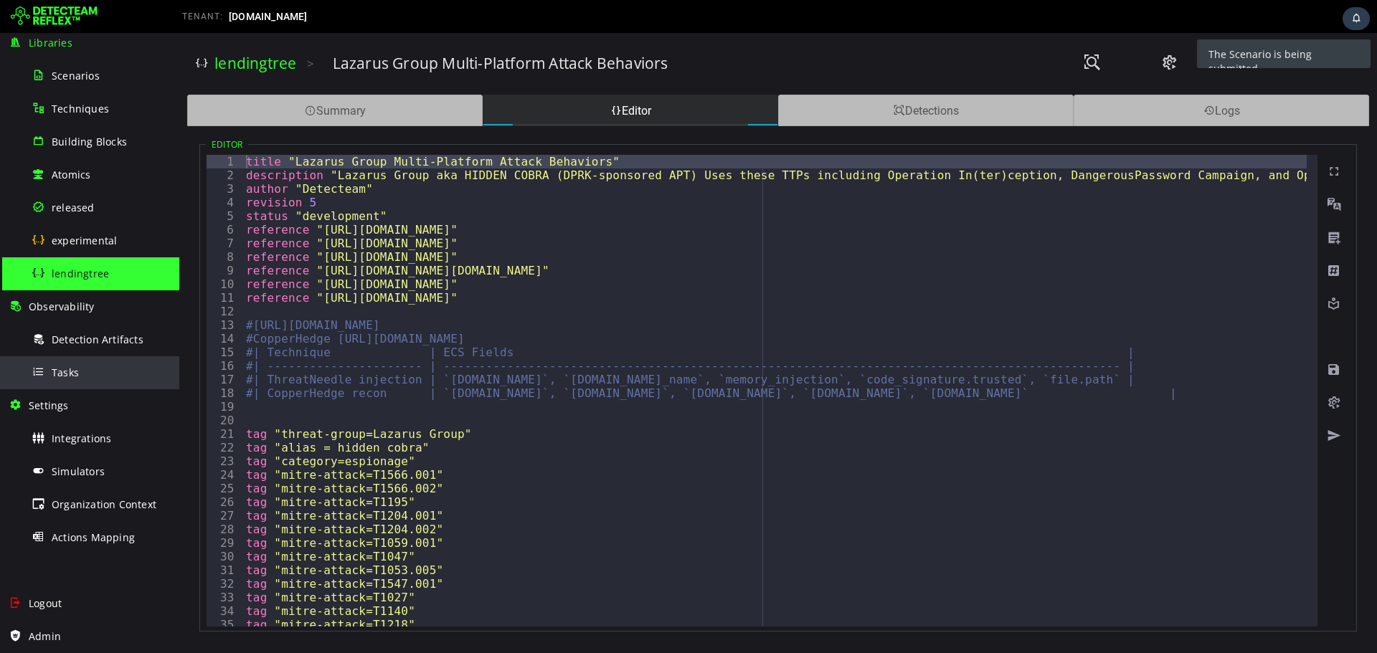
click at [90, 372] on div "Tasks" at bounding box center [101, 373] width 139 height 32
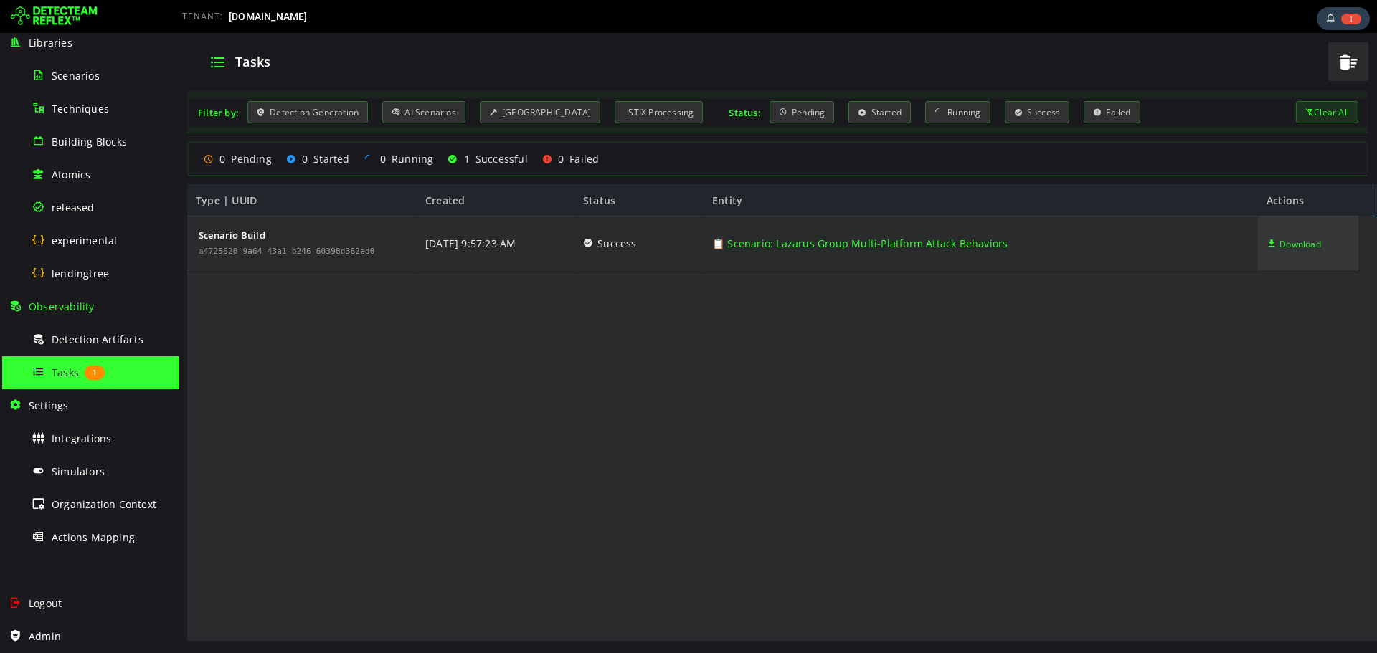
click at [1302, 240] on span "Download" at bounding box center [1301, 244] width 42 height 54
drag, startPoint x: 294, startPoint y: 549, endPoint x: 593, endPoint y: 449, distance: 315.5
click at [593, 449] on div "Scenario Build a4725620-9a64-43a1-b246-60398d362ed0 [DATE] 9:57:23 AM Success 📋…" at bounding box center [772, 430] width 1171 height 426
click at [90, 434] on span "Integrations" at bounding box center [82, 439] width 60 height 14
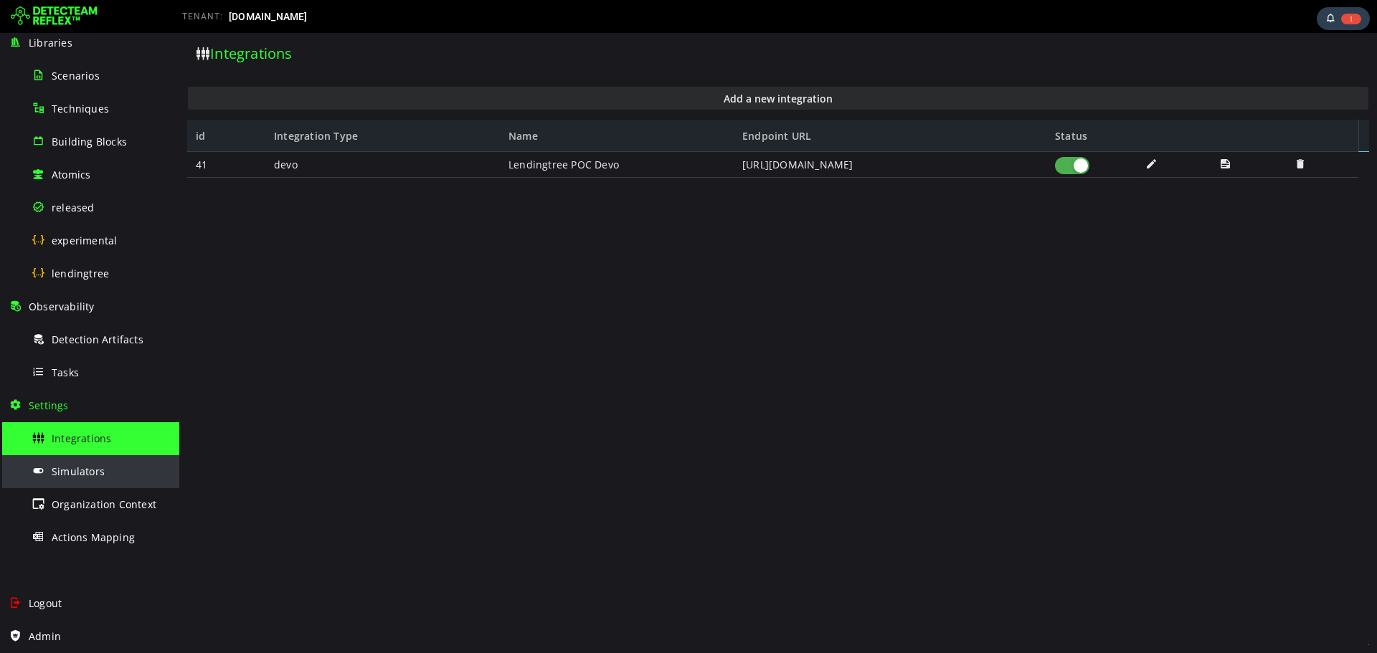
click at [90, 466] on span "Simulators" at bounding box center [78, 472] width 53 height 14
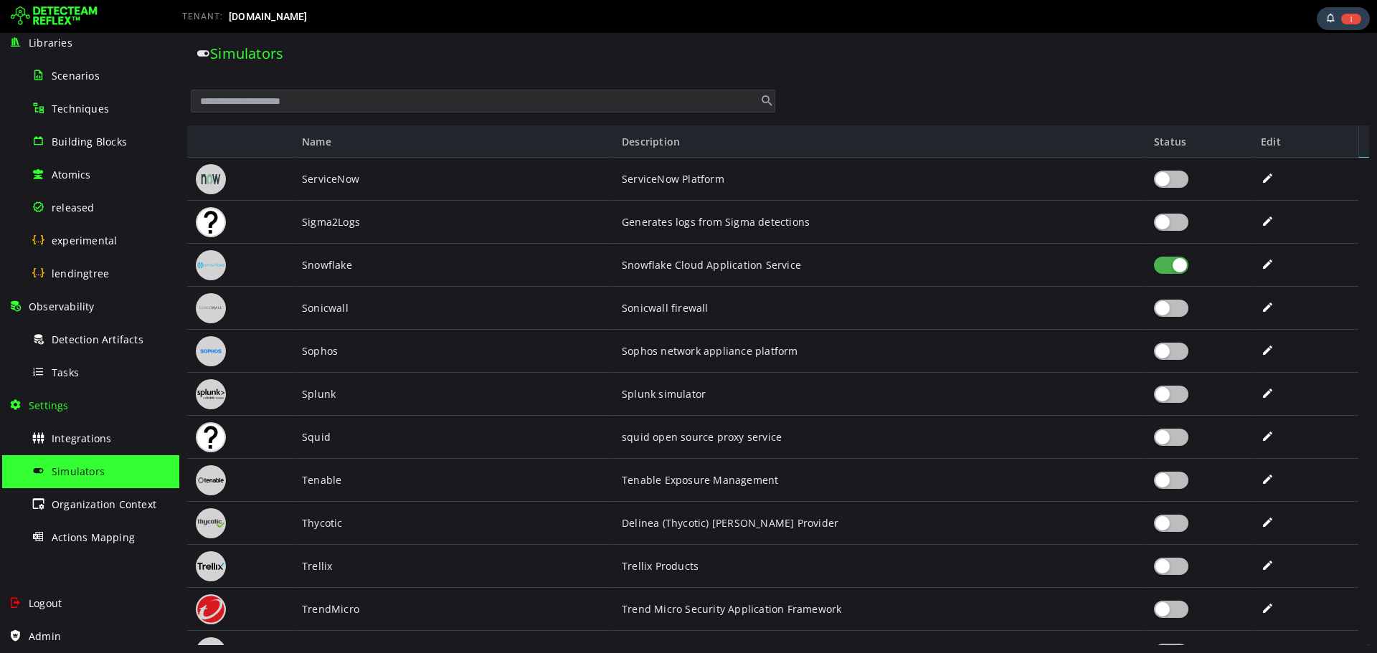
scroll to position [3171, 0]
